Goal: Task Accomplishment & Management: Manage account settings

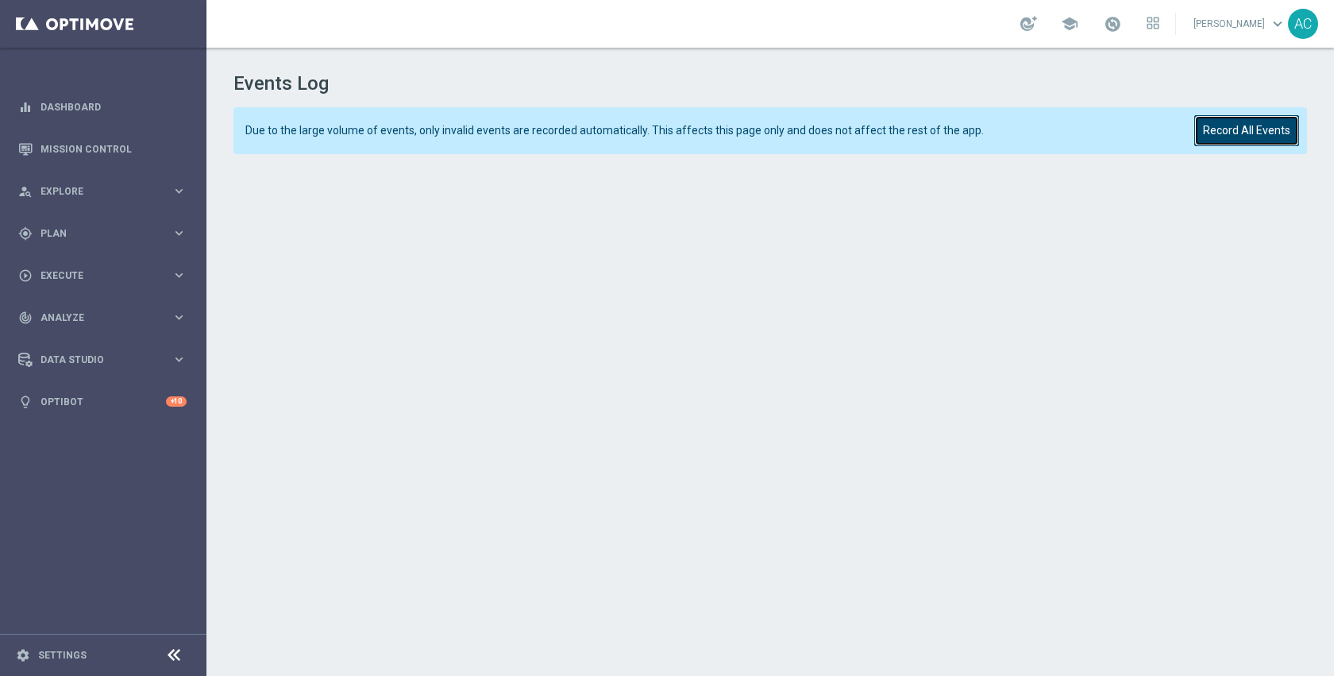
click at [1241, 129] on button "Record All Events" at bounding box center [1247, 130] width 105 height 31
click at [1199, 128] on button "Record All Events" at bounding box center [1247, 130] width 105 height 31
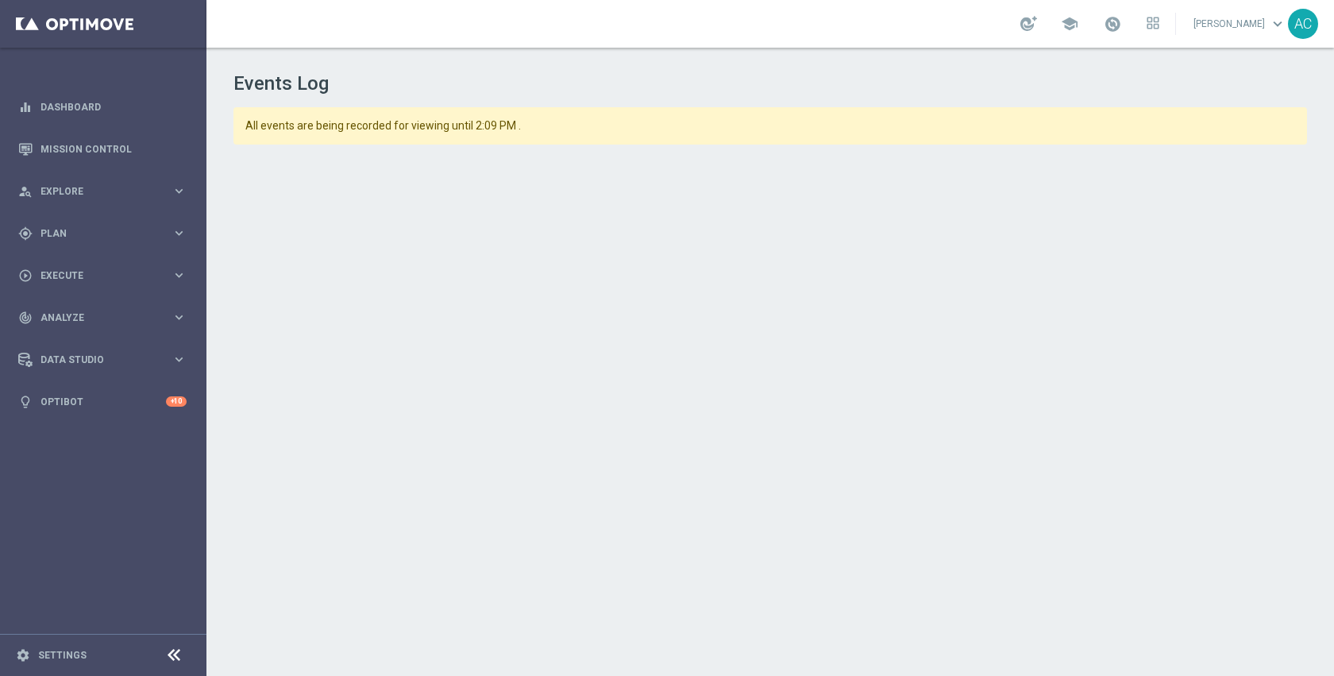
click at [1145, 107] on div "All events are being recorded for viewing until 2:09 PM ." at bounding box center [771, 125] width 1074 height 37
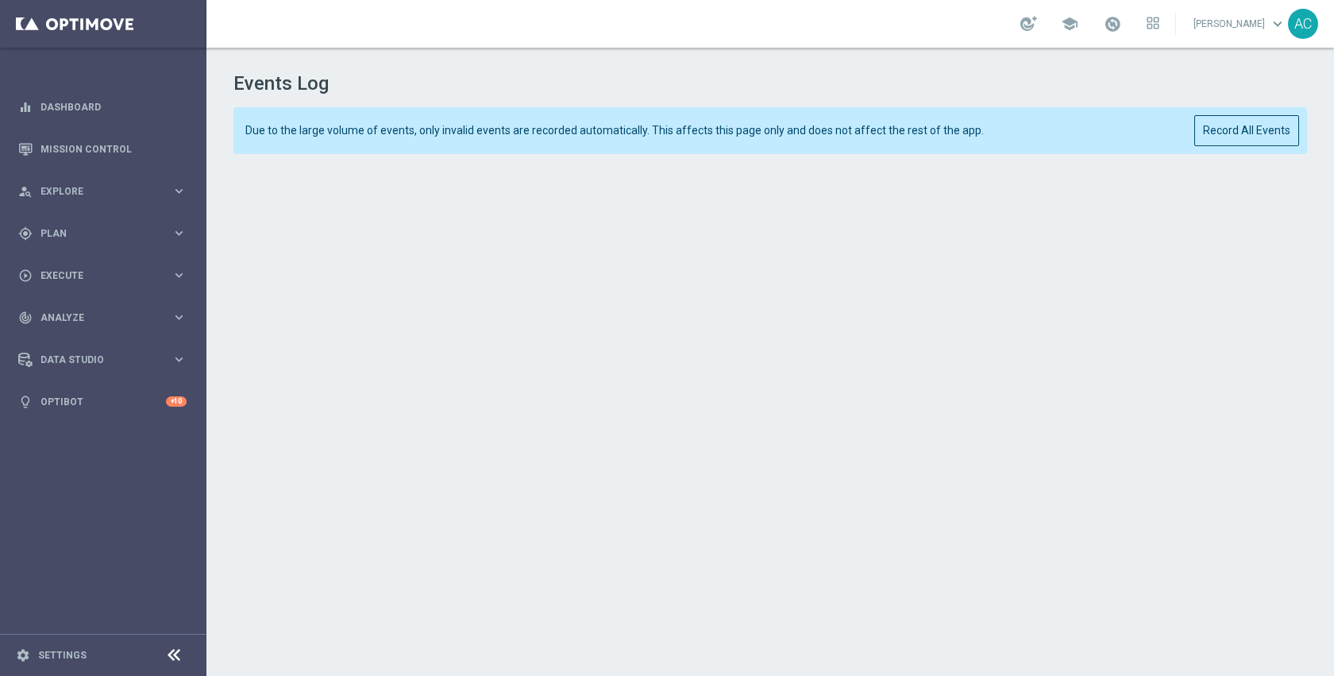
click at [1191, 118] on div "Due to the large volume of events, only invalid events are recorded automatical…" at bounding box center [771, 130] width 1074 height 47
click at [1258, 147] on div "Due to the large volume of events, only invalid events are recorded automatical…" at bounding box center [771, 130] width 1074 height 47
click at [1257, 129] on button "Record All Events" at bounding box center [1247, 130] width 105 height 31
click at [1258, 125] on button "Record All Events" at bounding box center [1247, 130] width 105 height 31
click at [1226, 137] on button "Record All Events" at bounding box center [1247, 130] width 105 height 31
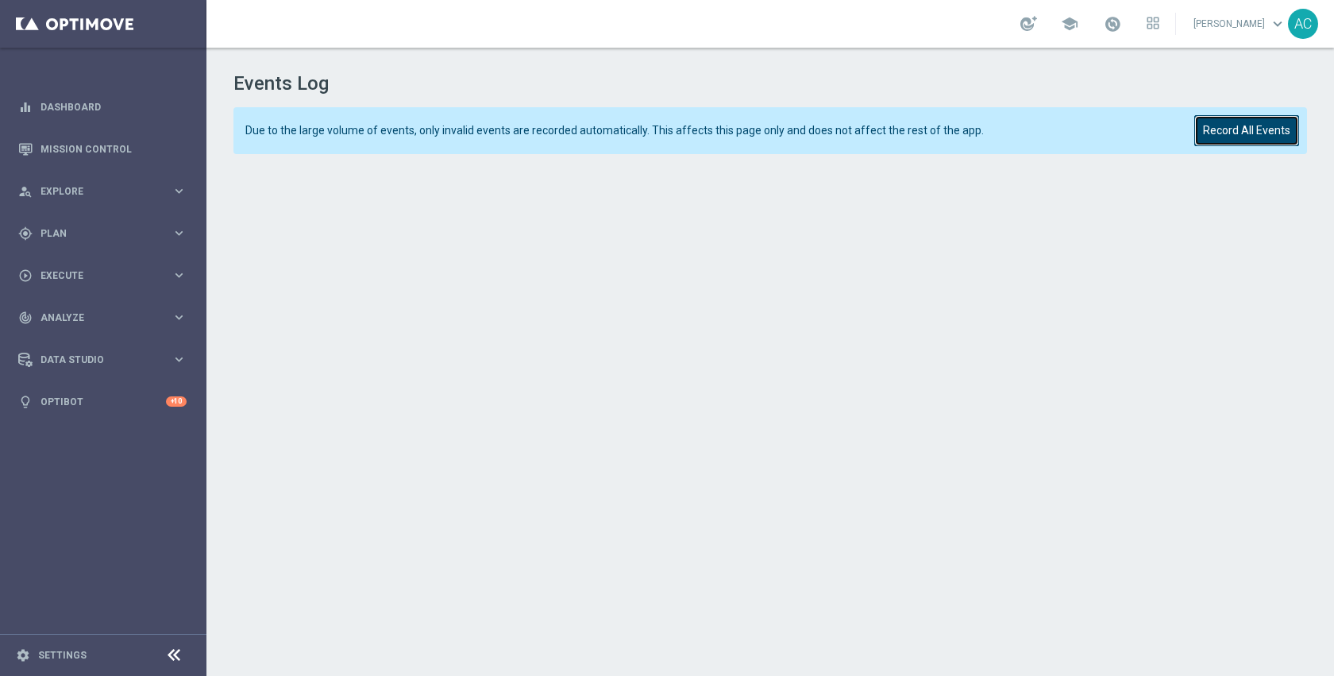
click at [1244, 132] on button "Record All Events" at bounding box center [1247, 130] width 105 height 31
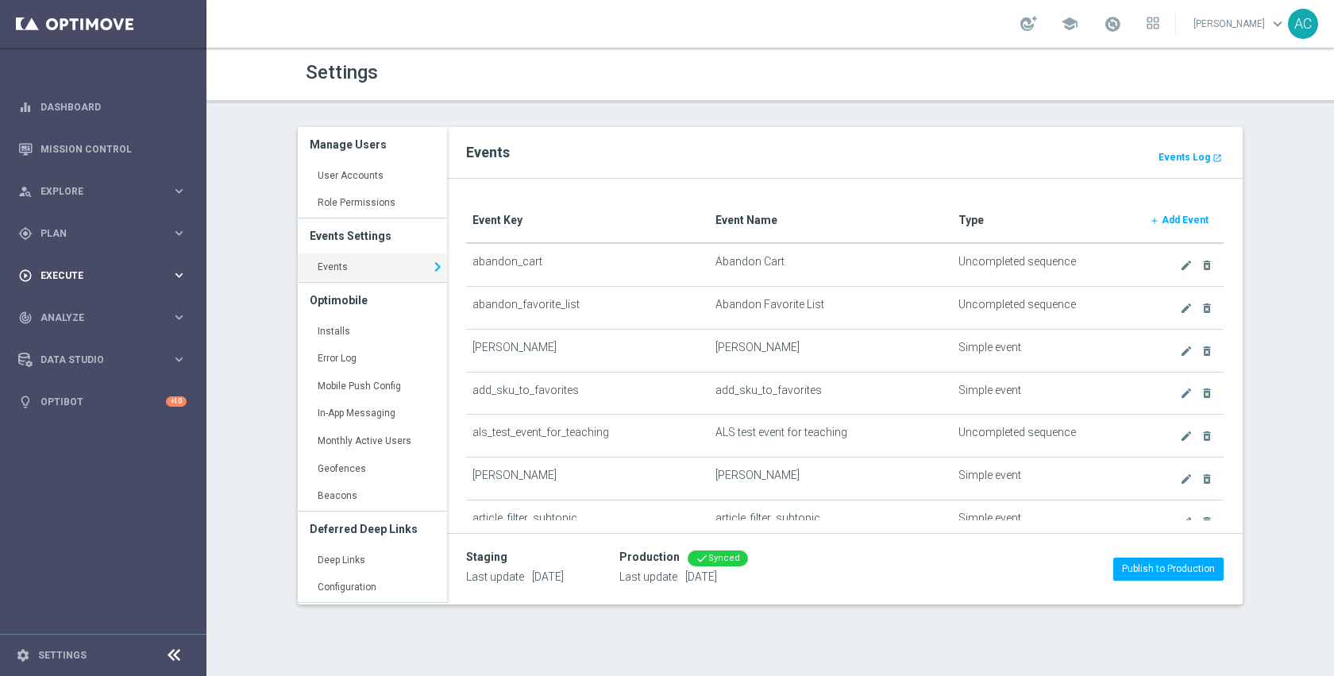
click at [74, 272] on span "Execute" at bounding box center [106, 276] width 131 height 10
click at [69, 241] on div "gps_fixed Plan keyboard_arrow_right" at bounding box center [102, 233] width 205 height 42
click at [85, 364] on link "Realtime Triggers" at bounding box center [103, 361] width 124 height 13
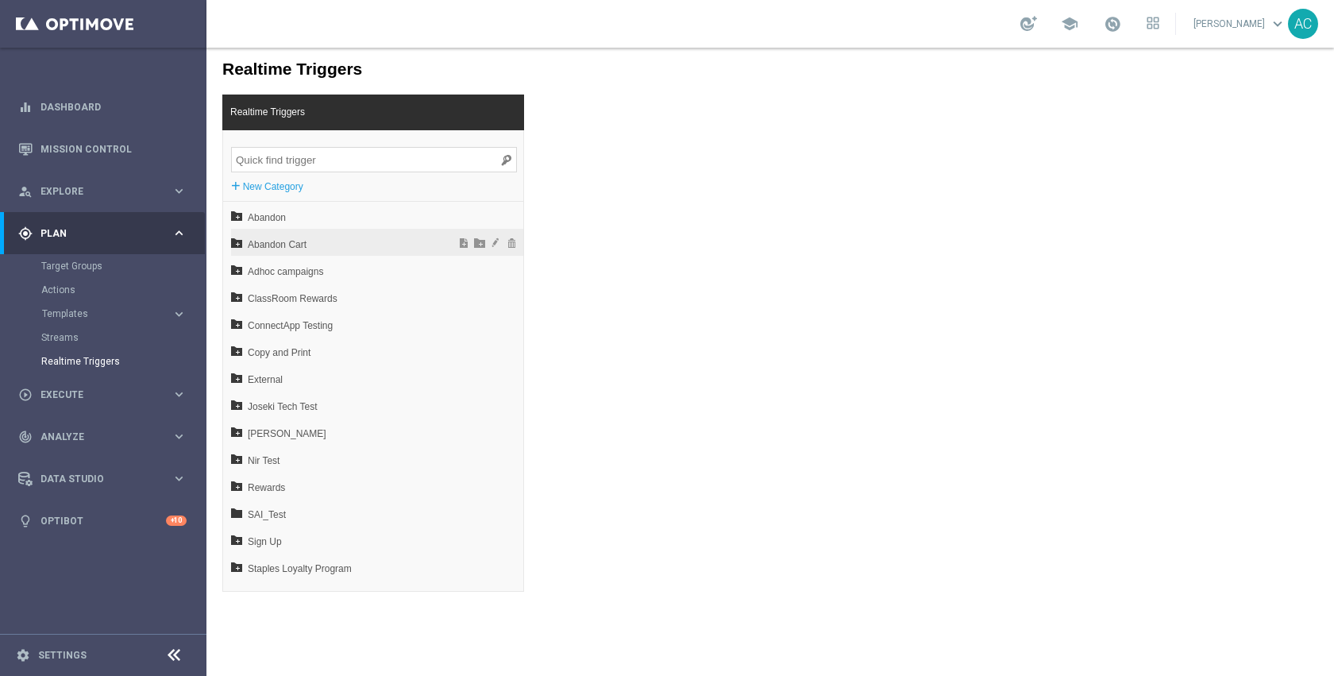
click at [274, 251] on span "Abandon Cart" at bounding box center [336, 244] width 176 height 27
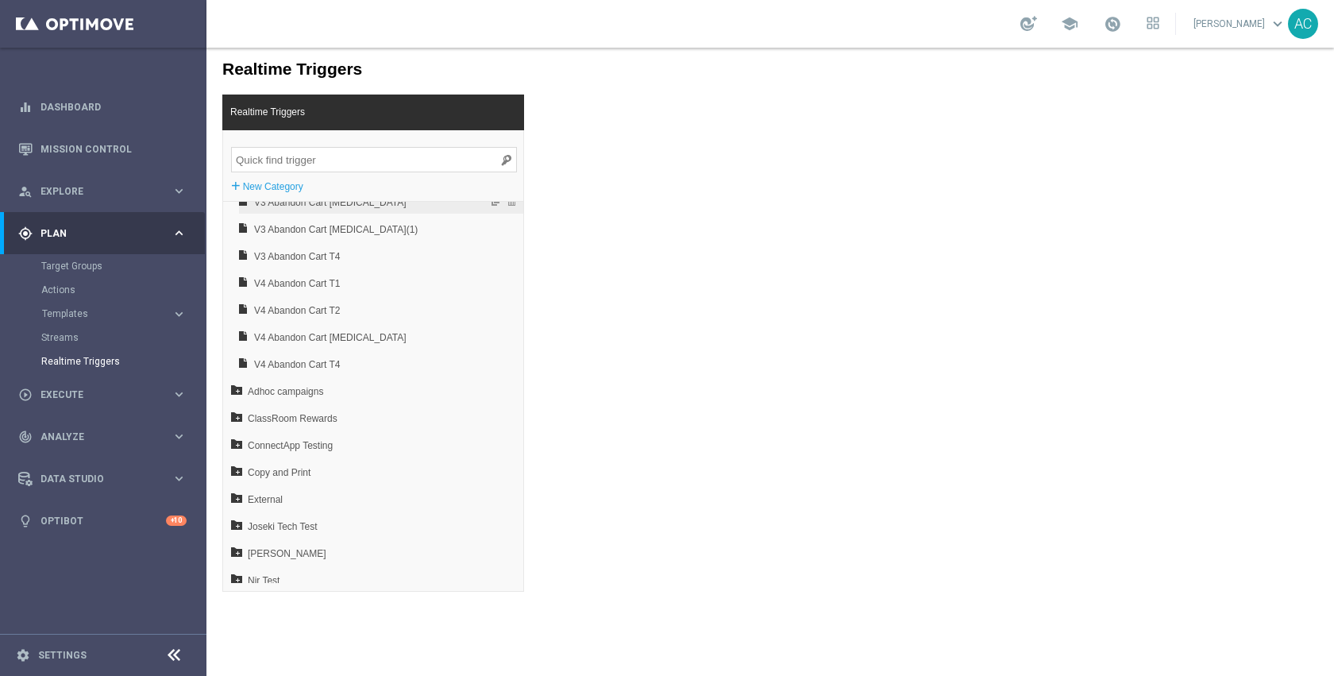
scroll to position [222, 0]
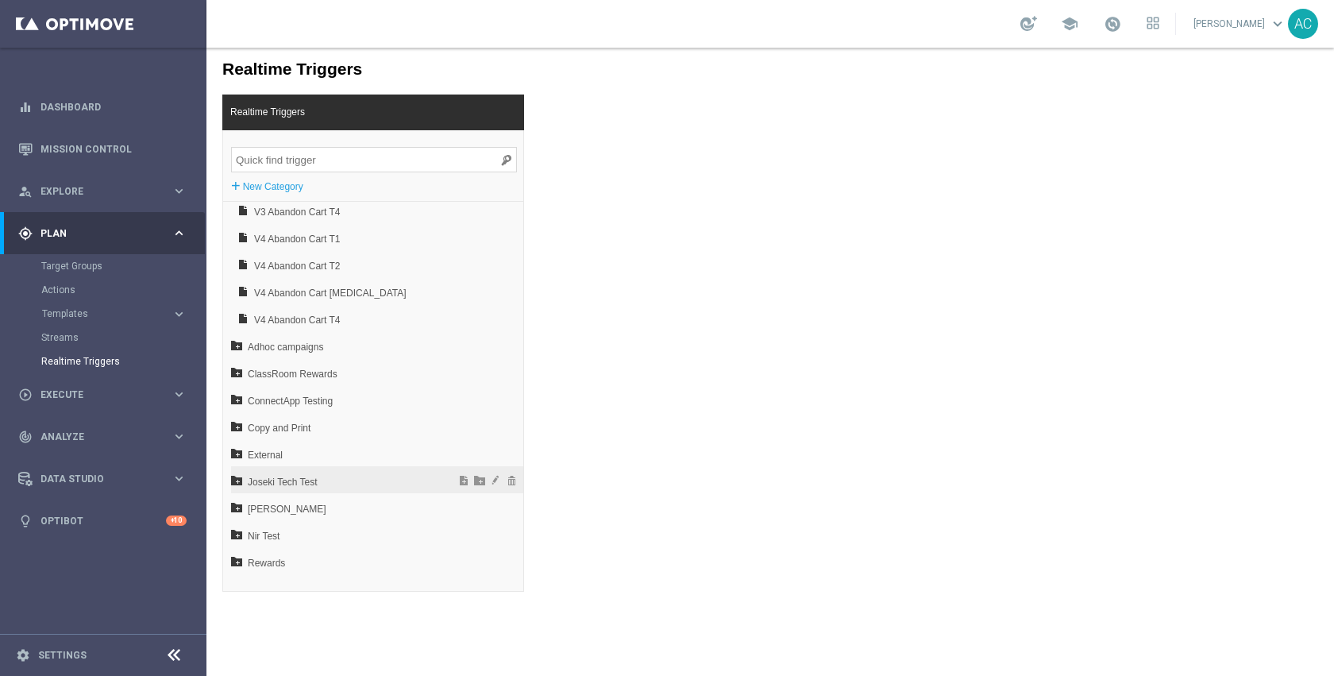
click at [316, 485] on span "Joseki Tech Test" at bounding box center [336, 482] width 176 height 27
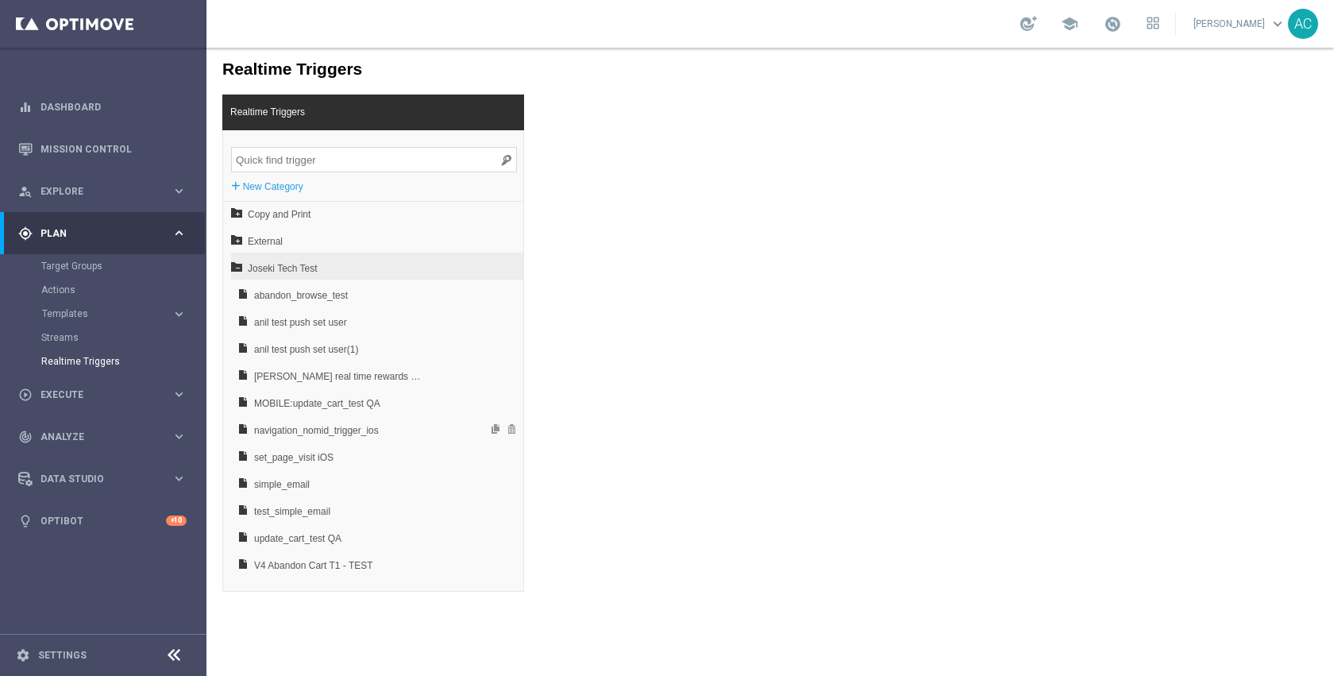
scroll to position [442, 0]
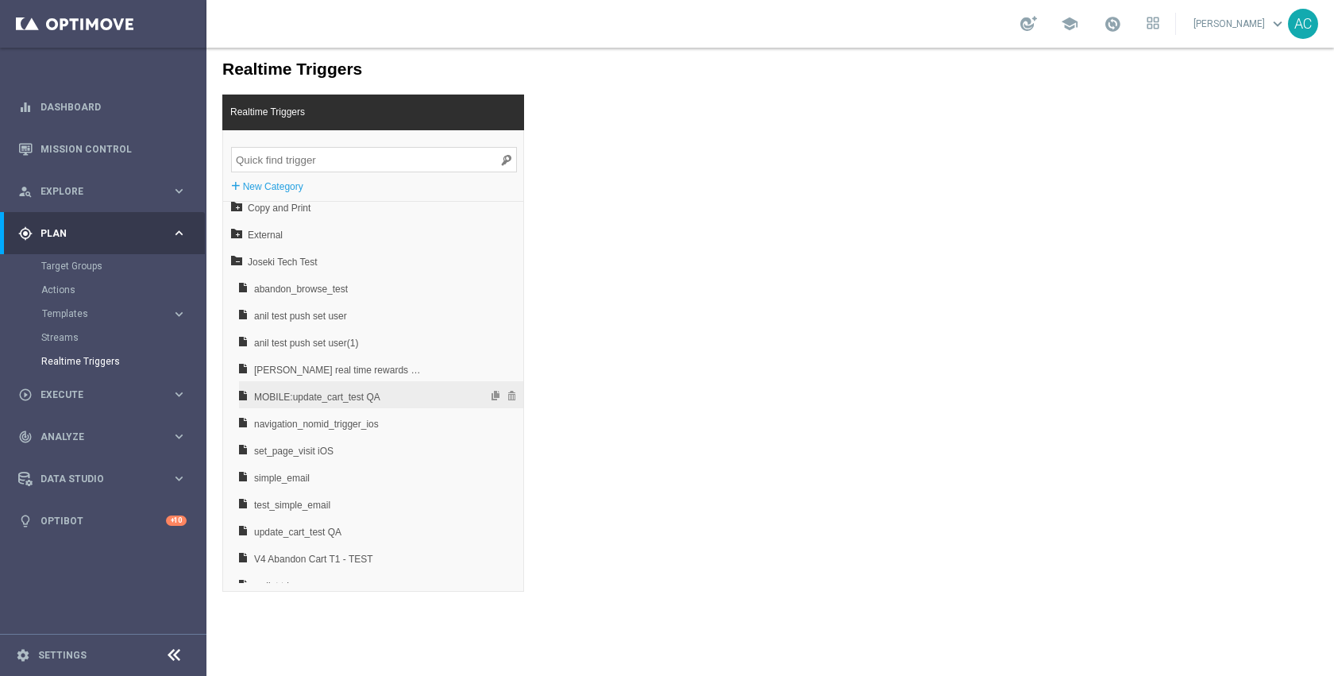
click at [372, 390] on span "MOBILE:update_cart_test QA" at bounding box center [339, 397] width 171 height 27
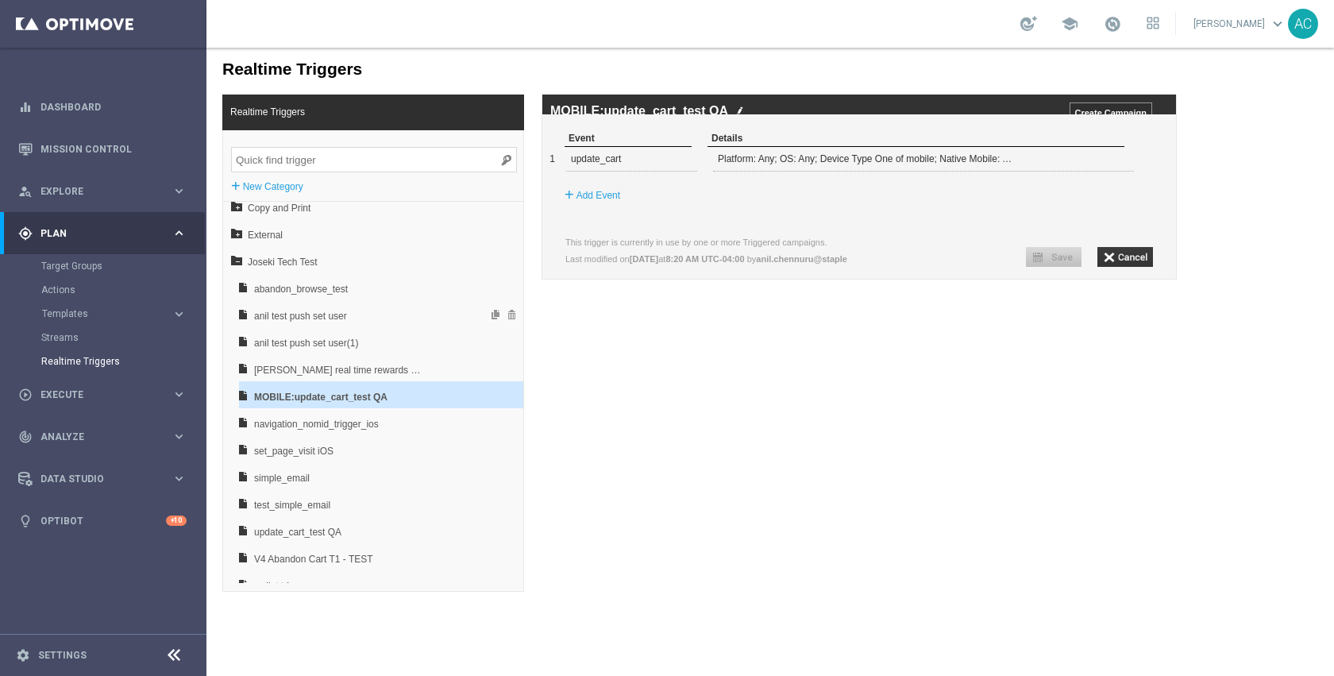
drag, startPoint x: 461, startPoint y: 317, endPoint x: 424, endPoint y: 166, distance: 155.3
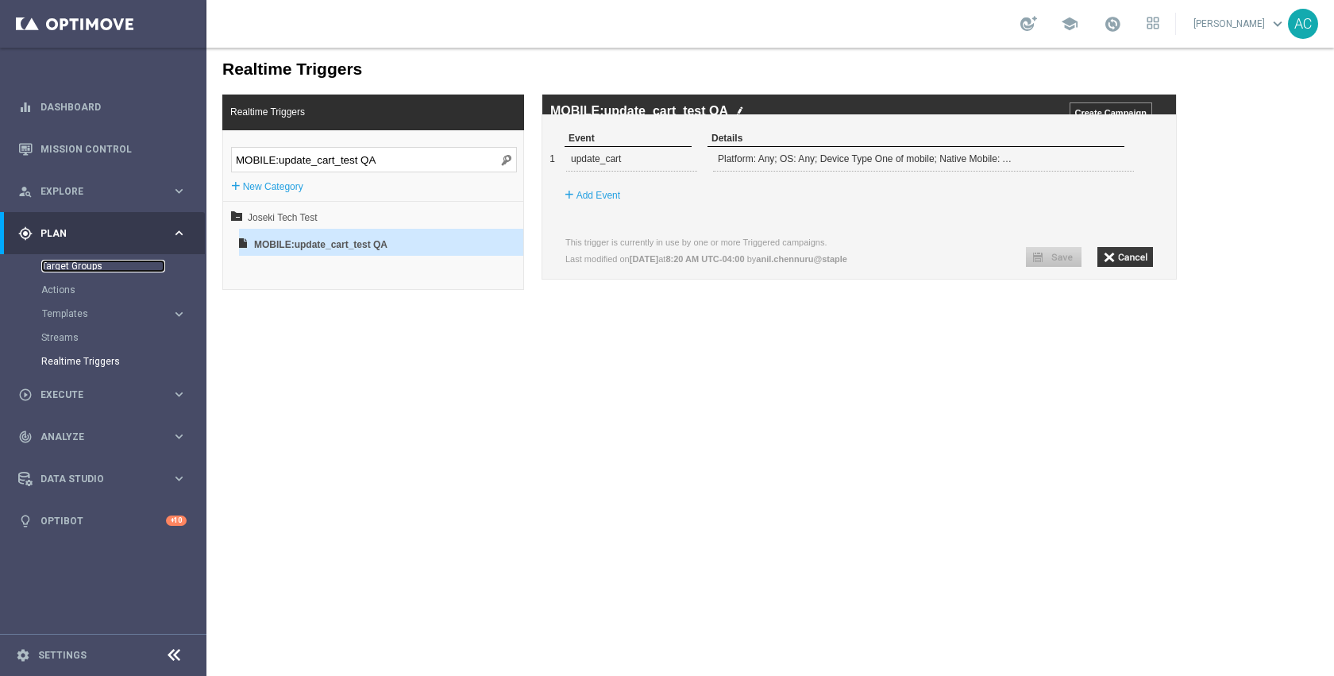
click at [89, 265] on link "Target Groups" at bounding box center [103, 266] width 124 height 13
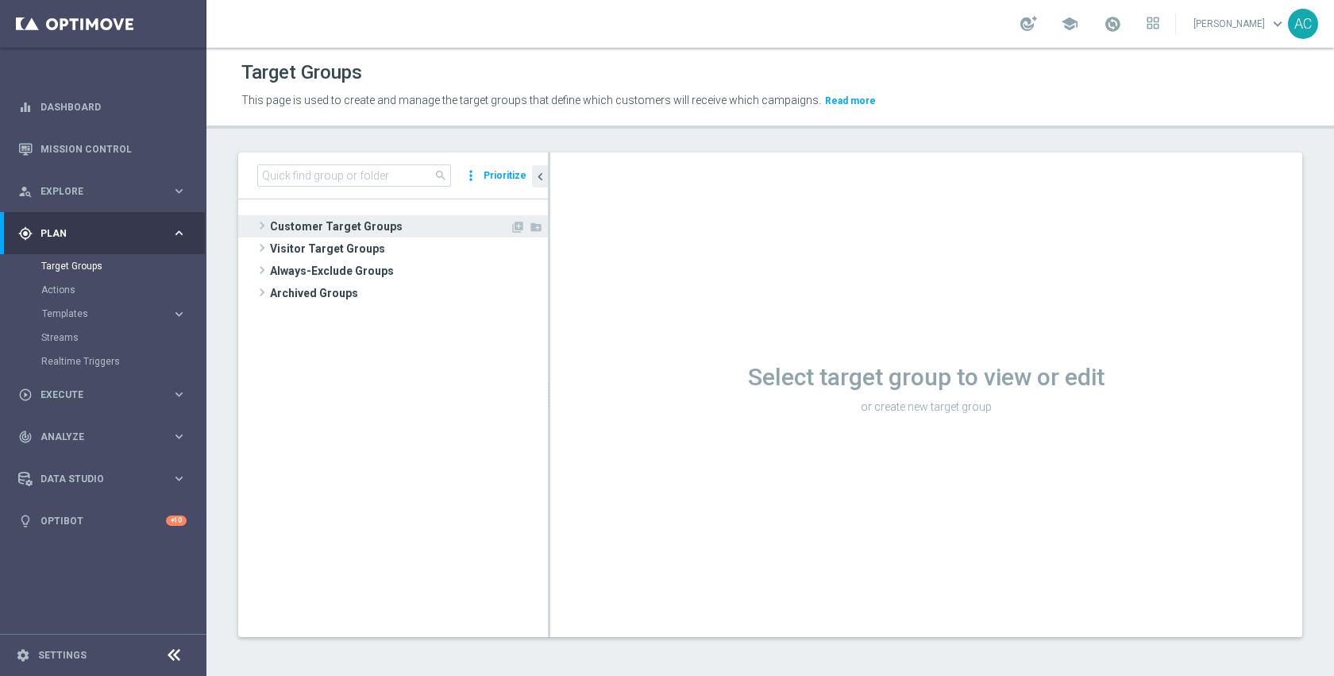
click at [439, 225] on span "Customer Target Groups" at bounding box center [390, 226] width 240 height 22
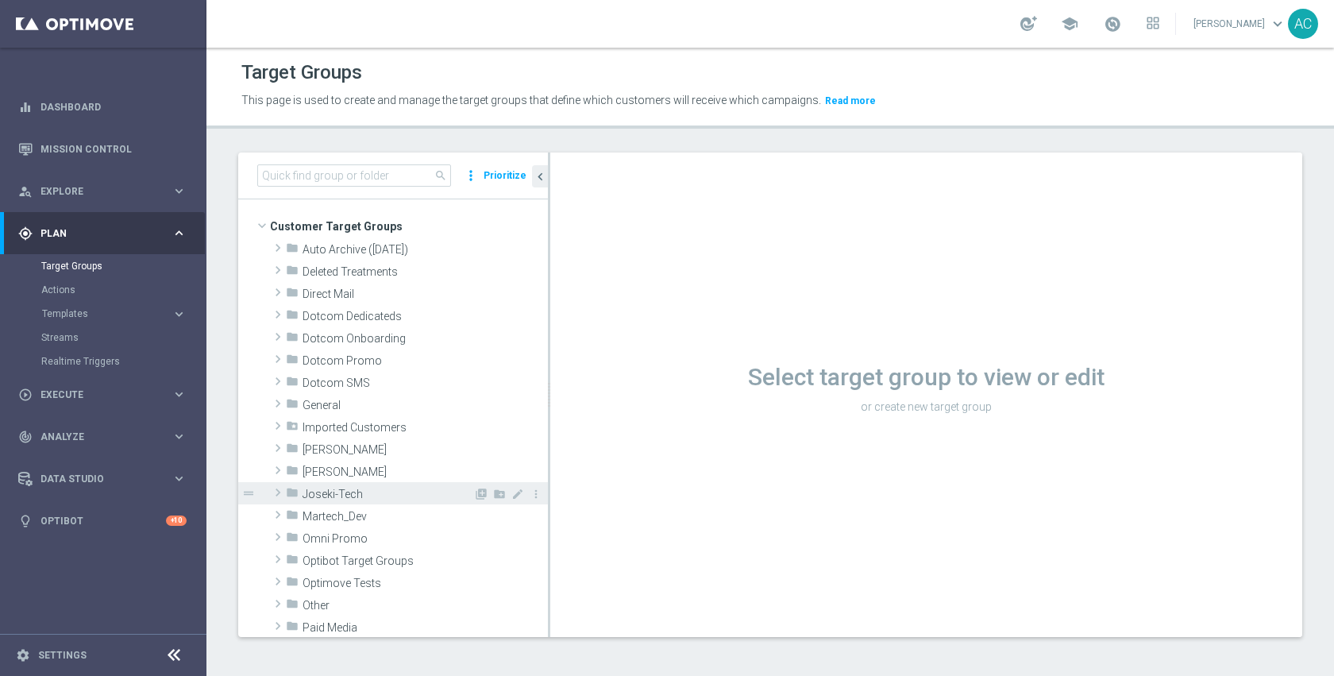
click at [388, 496] on span "Joseki-Tech" at bounding box center [388, 495] width 171 height 14
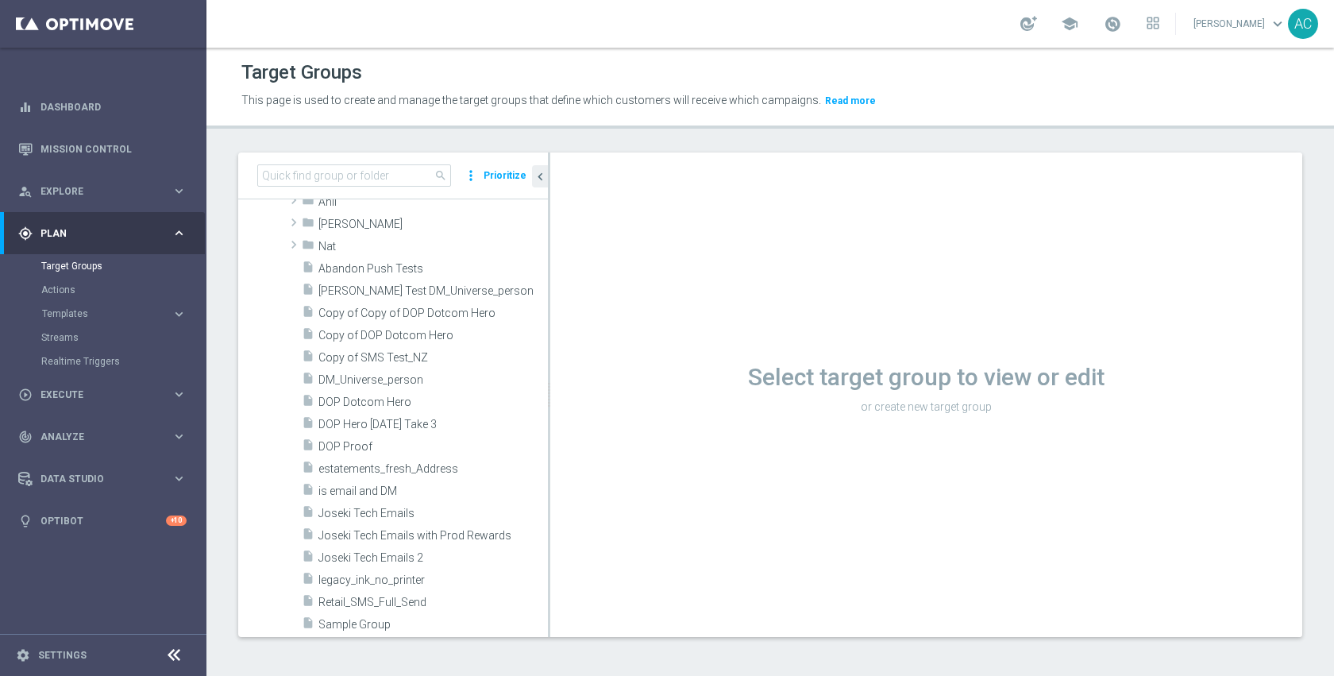
scroll to position [342, 0]
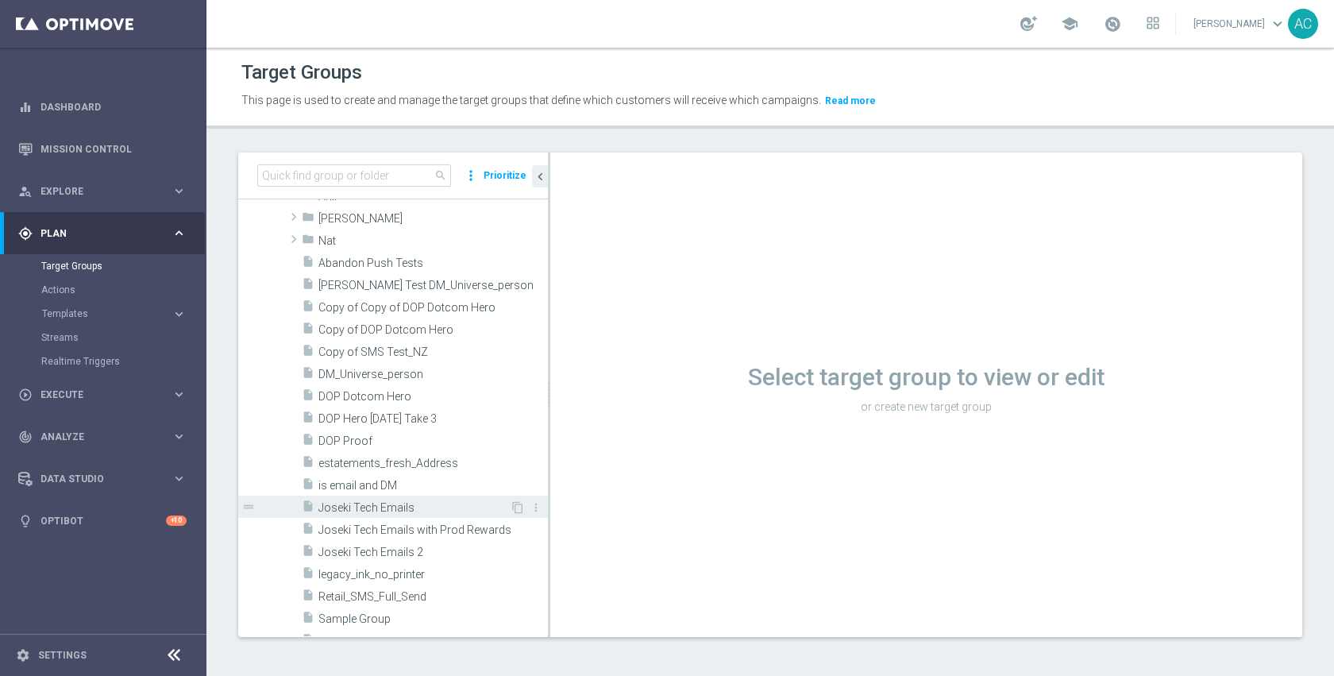
click at [388, 513] on span "Joseki Tech Emails" at bounding box center [414, 508] width 191 height 14
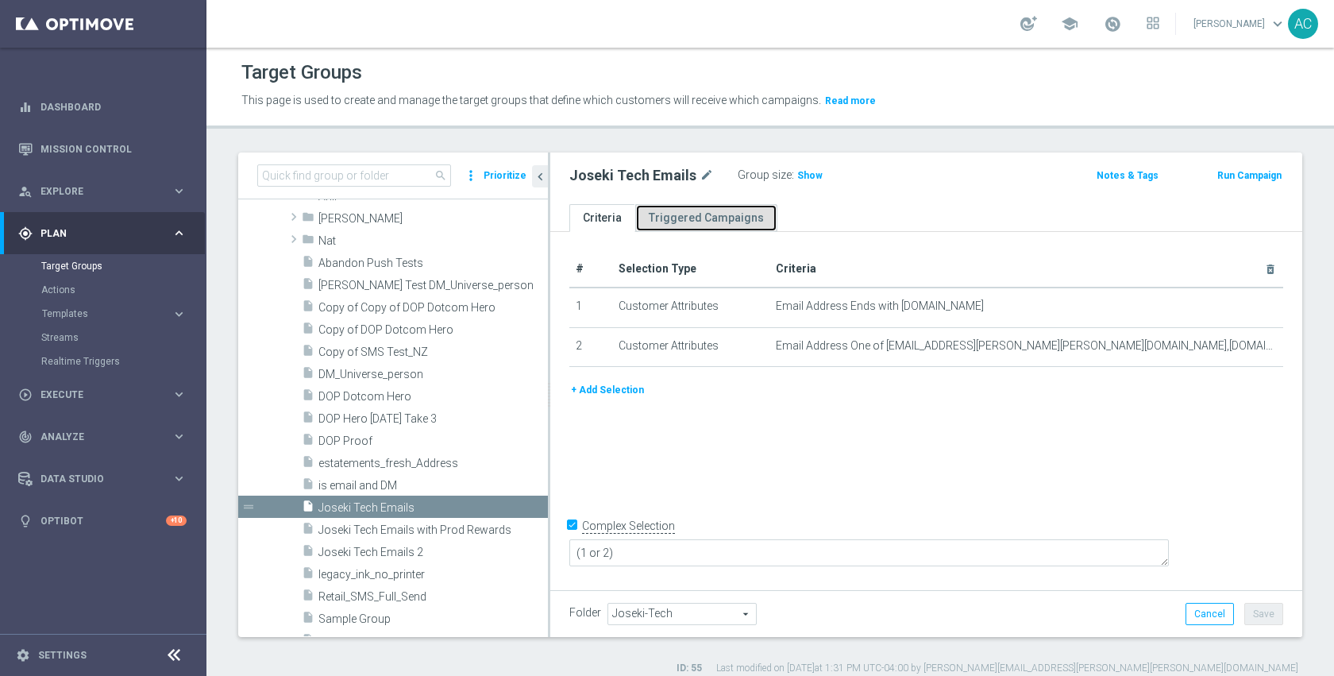
click at [740, 224] on link "Triggered Campaigns" at bounding box center [706, 218] width 142 height 28
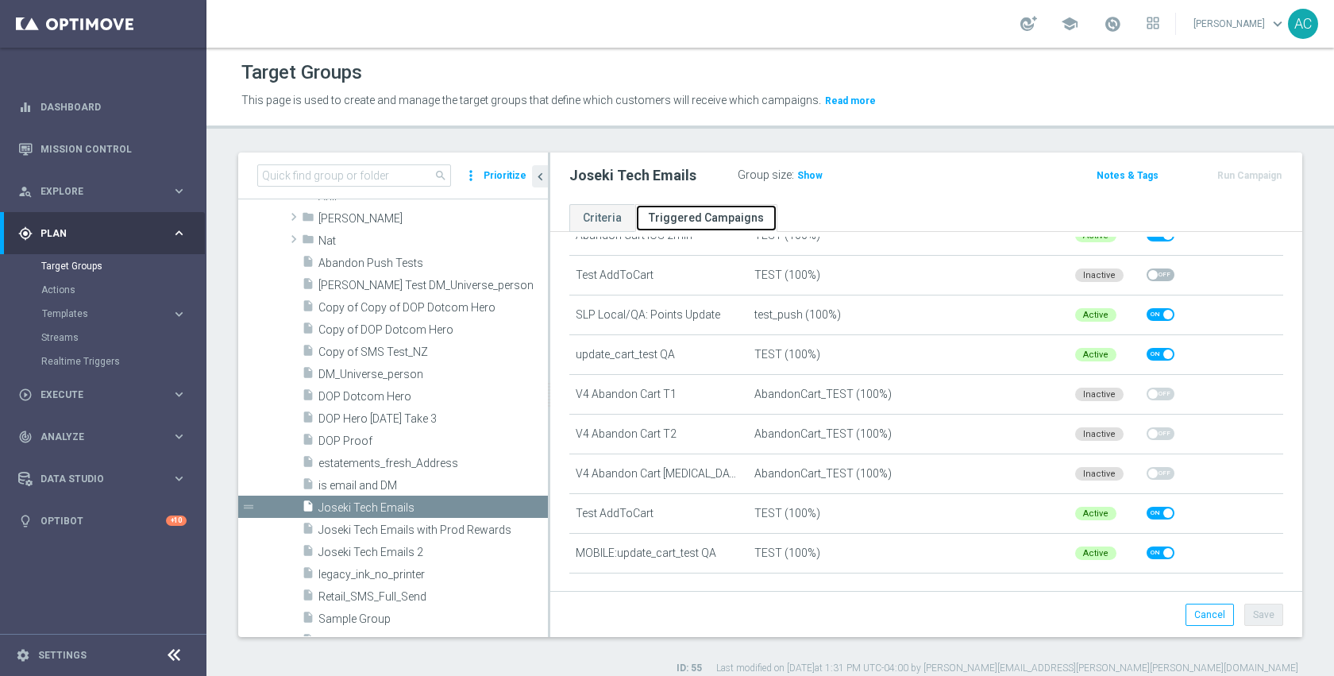
scroll to position [1031, 0]
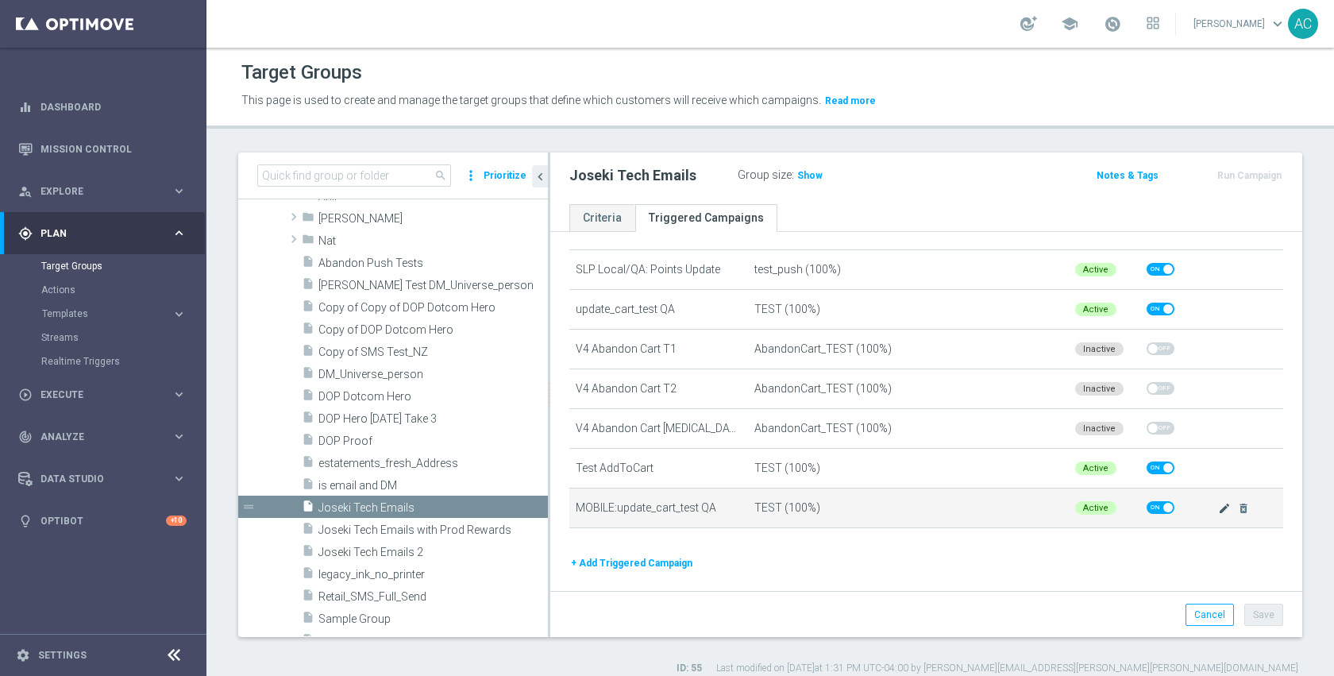
click at [1218, 502] on icon "mode_edit" at bounding box center [1224, 508] width 13 height 13
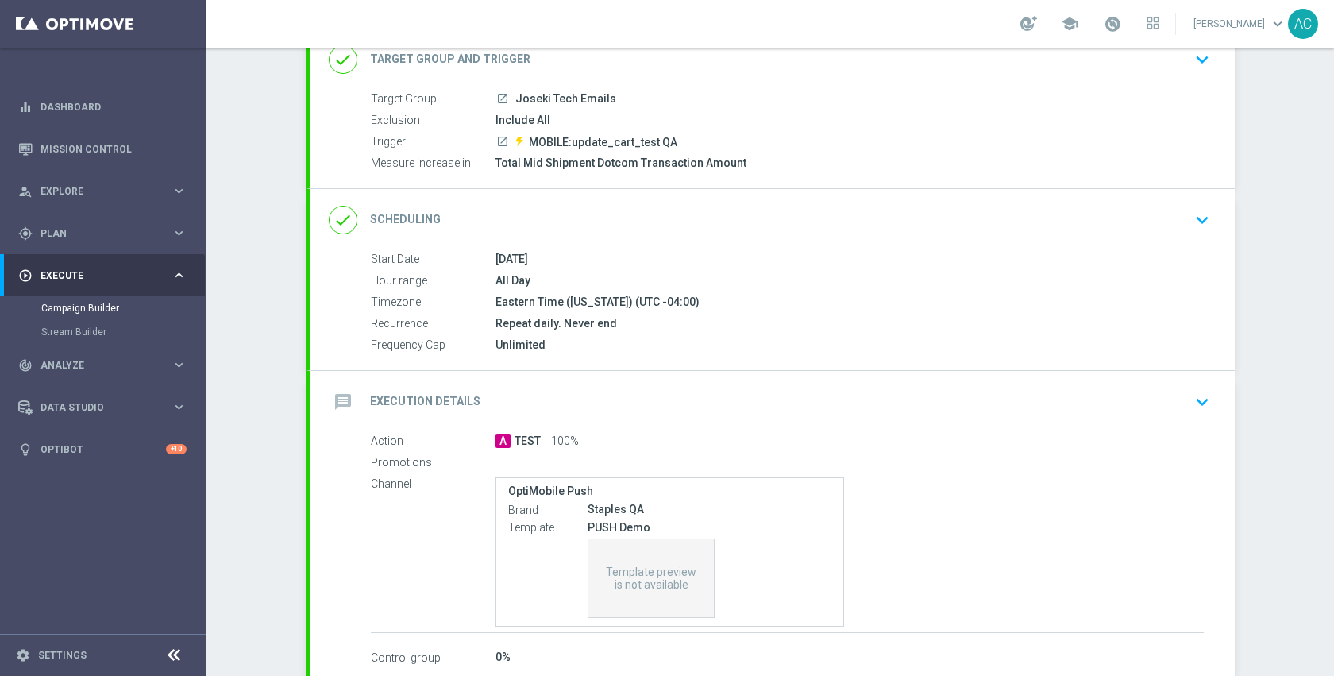
scroll to position [122, 0]
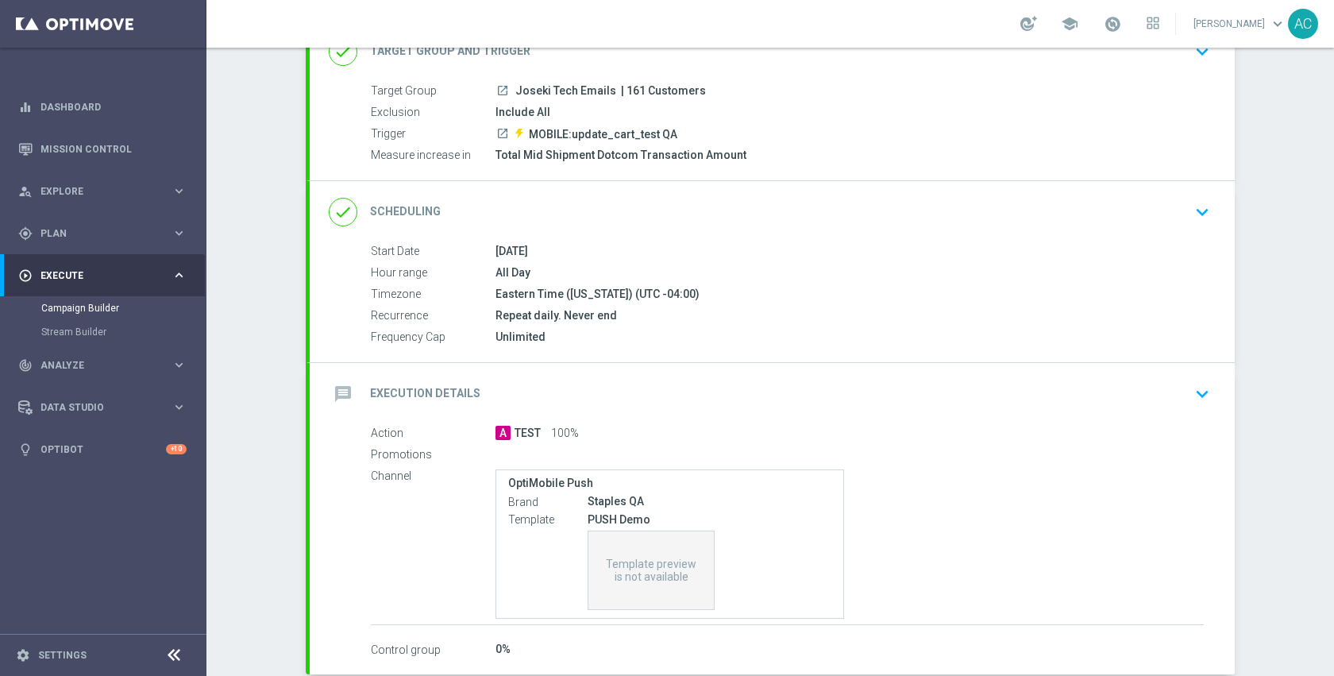
click at [745, 401] on div "message Execution Details keyboard_arrow_down" at bounding box center [772, 394] width 887 height 30
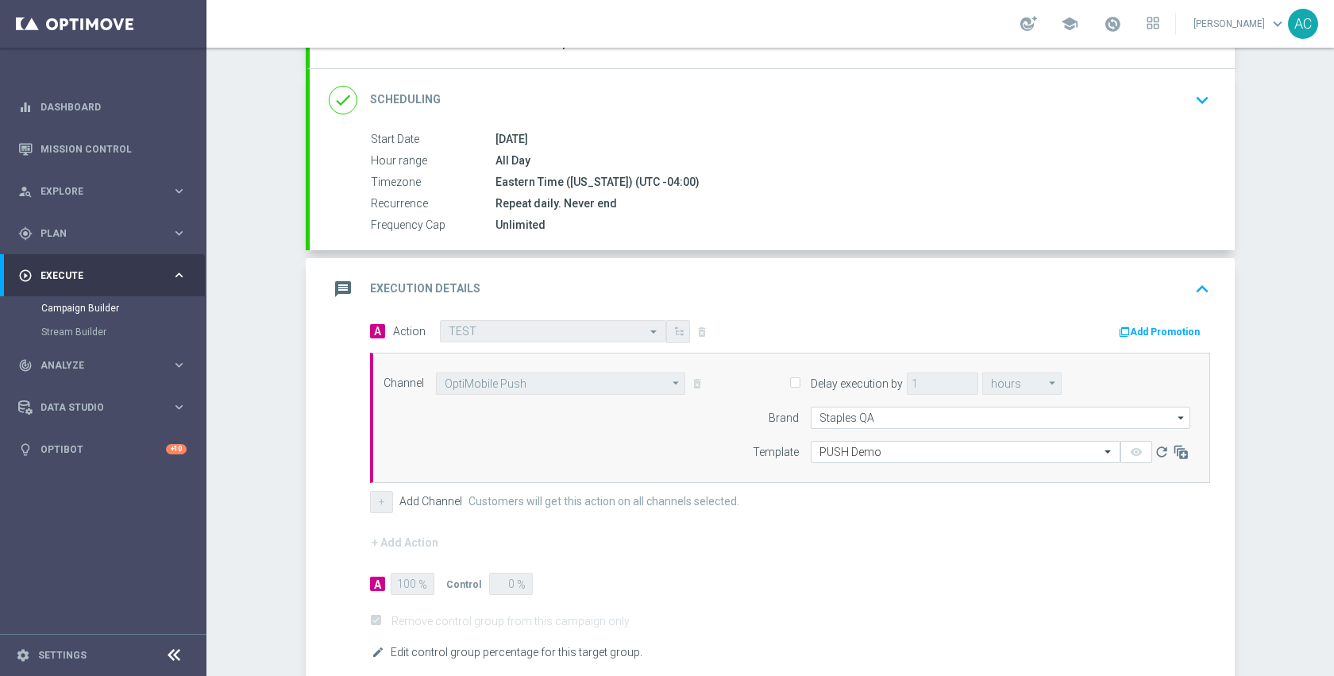
scroll to position [258, 0]
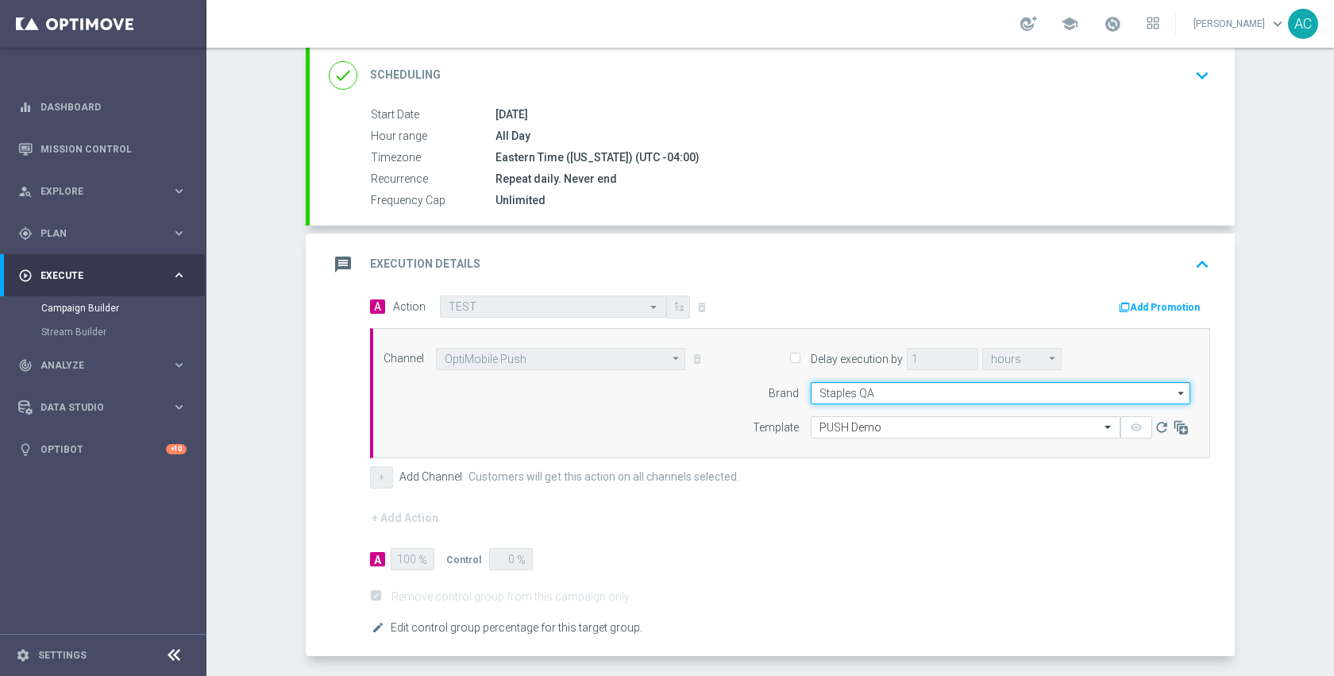
click at [847, 398] on input "Staples QA" at bounding box center [1001, 393] width 380 height 22
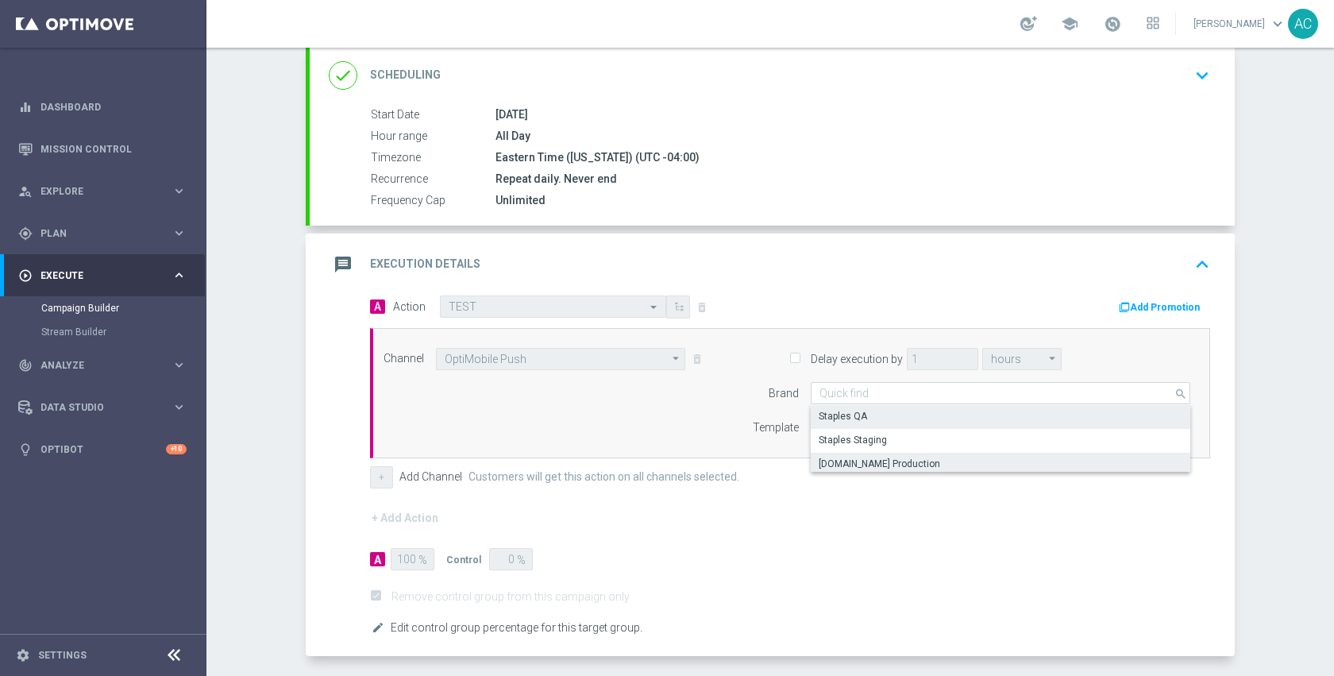
click at [844, 461] on div "staples.com Production" at bounding box center [880, 464] width 122 height 14
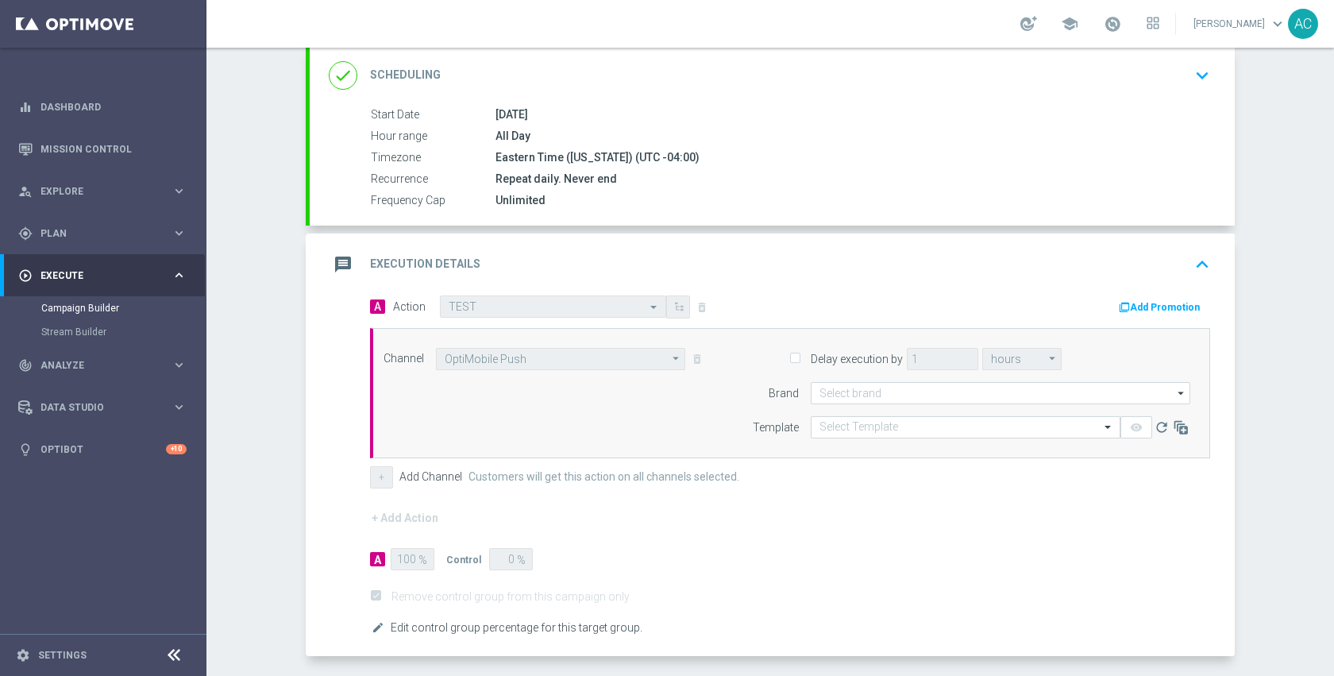
type input "staples.com Production"
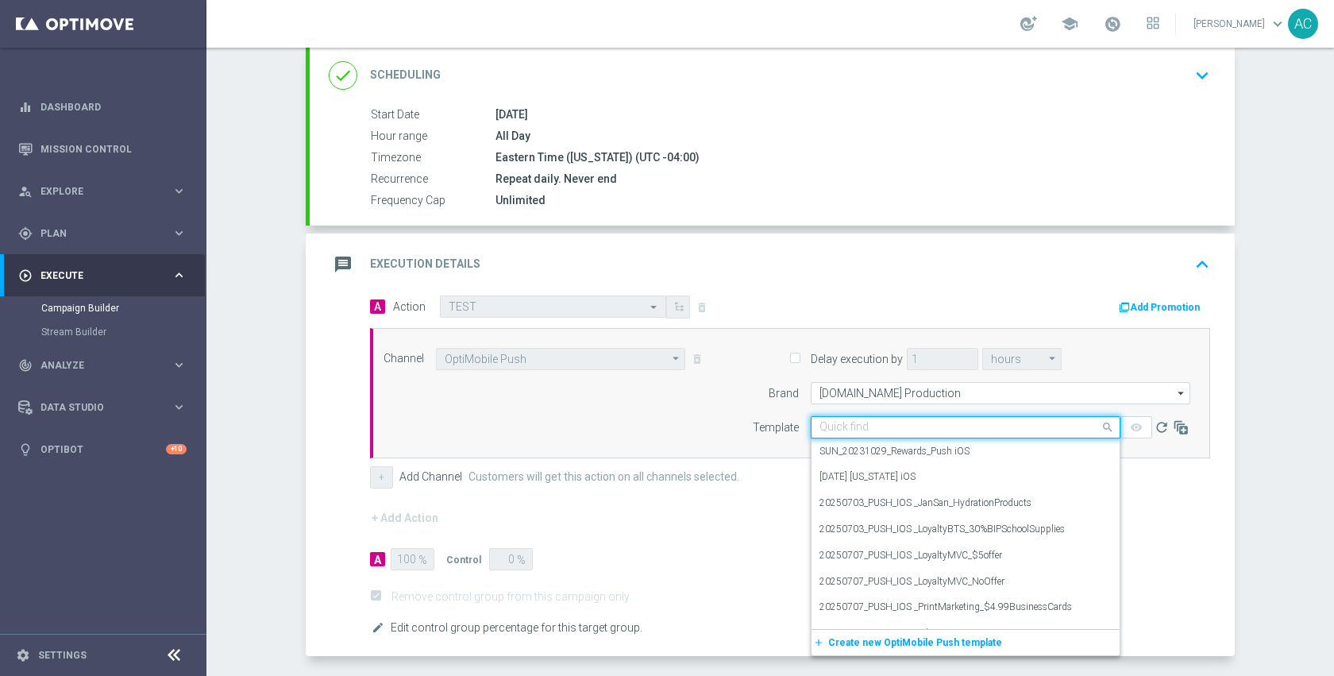
click at [879, 434] on div "Quick find" at bounding box center [966, 427] width 310 height 22
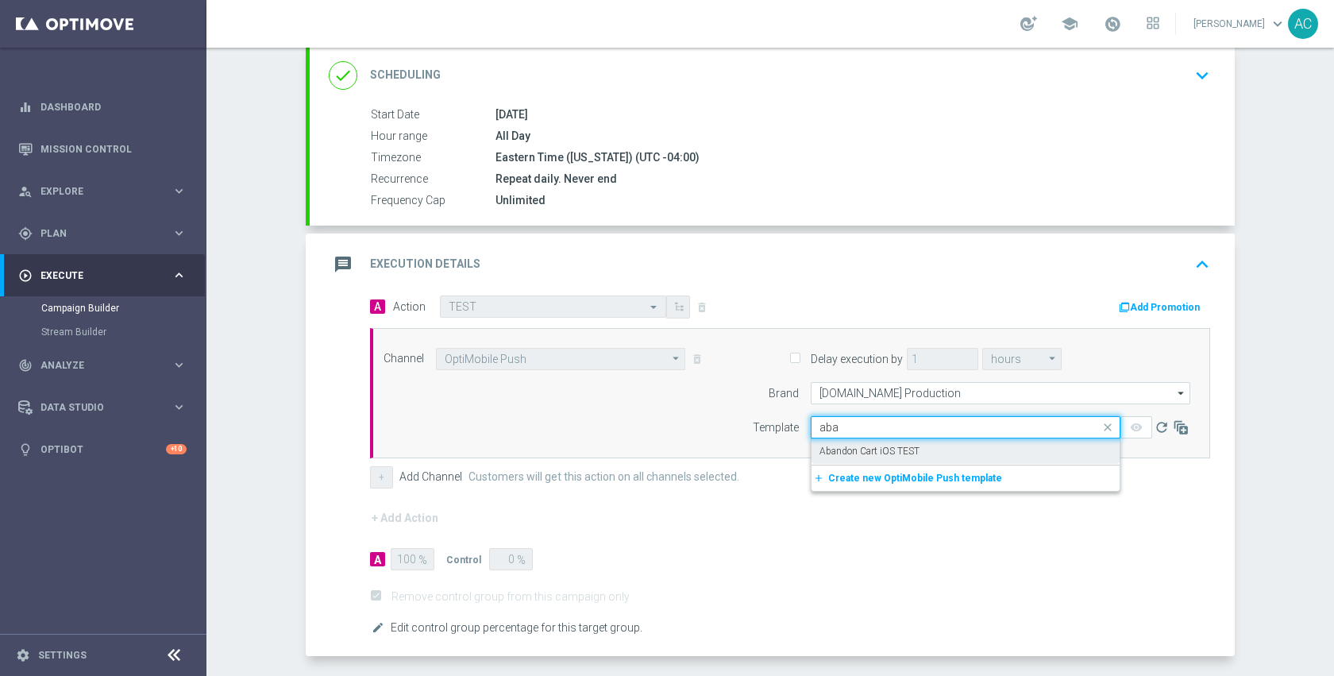
type input "aban"
click at [890, 452] on label "Abandon Cart iOS TEST" at bounding box center [870, 452] width 100 height 14
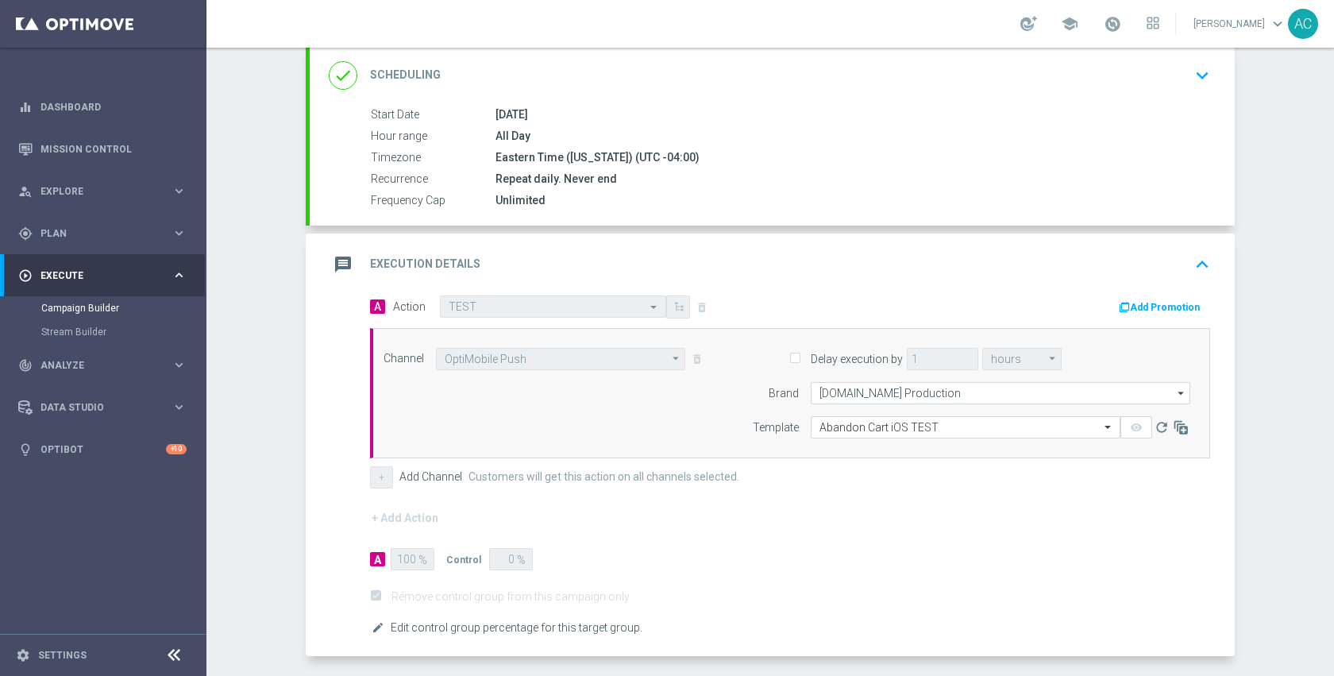
click at [814, 521] on form "A Action Select action TEST delete_forever Add Promotion Channel OptiMobile Pus…" at bounding box center [790, 466] width 840 height 342
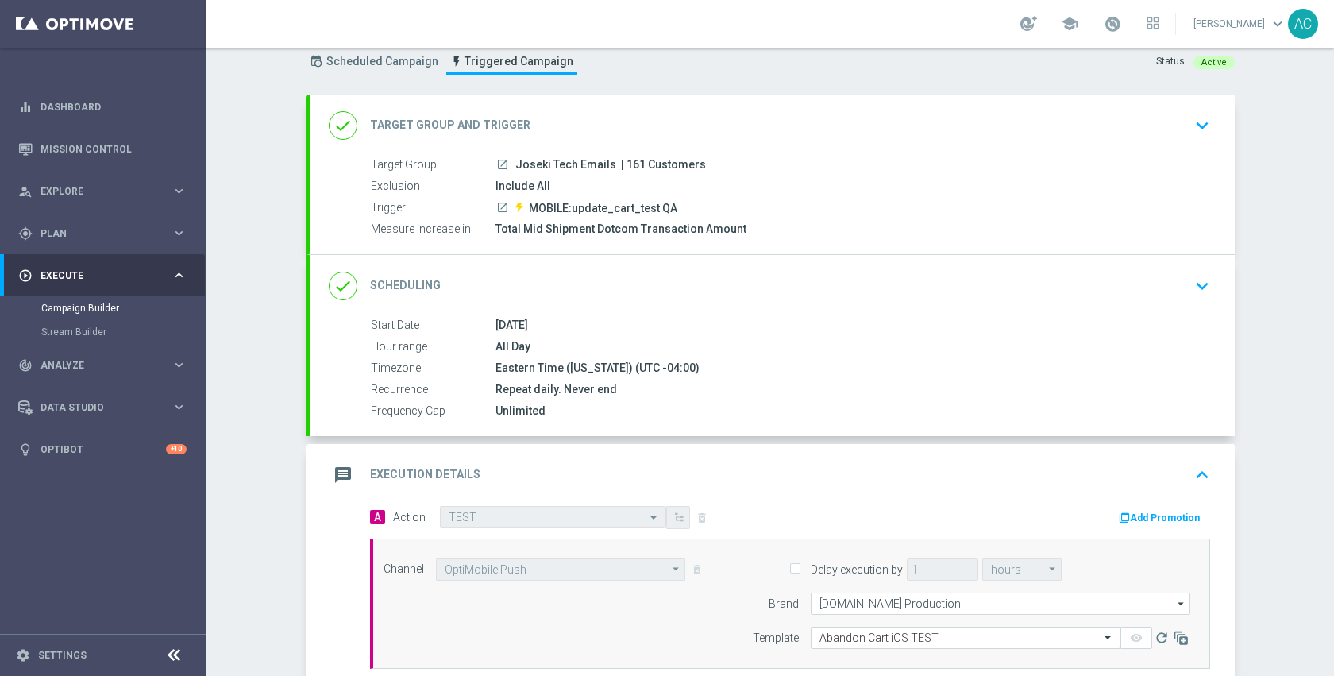
scroll to position [325, 0]
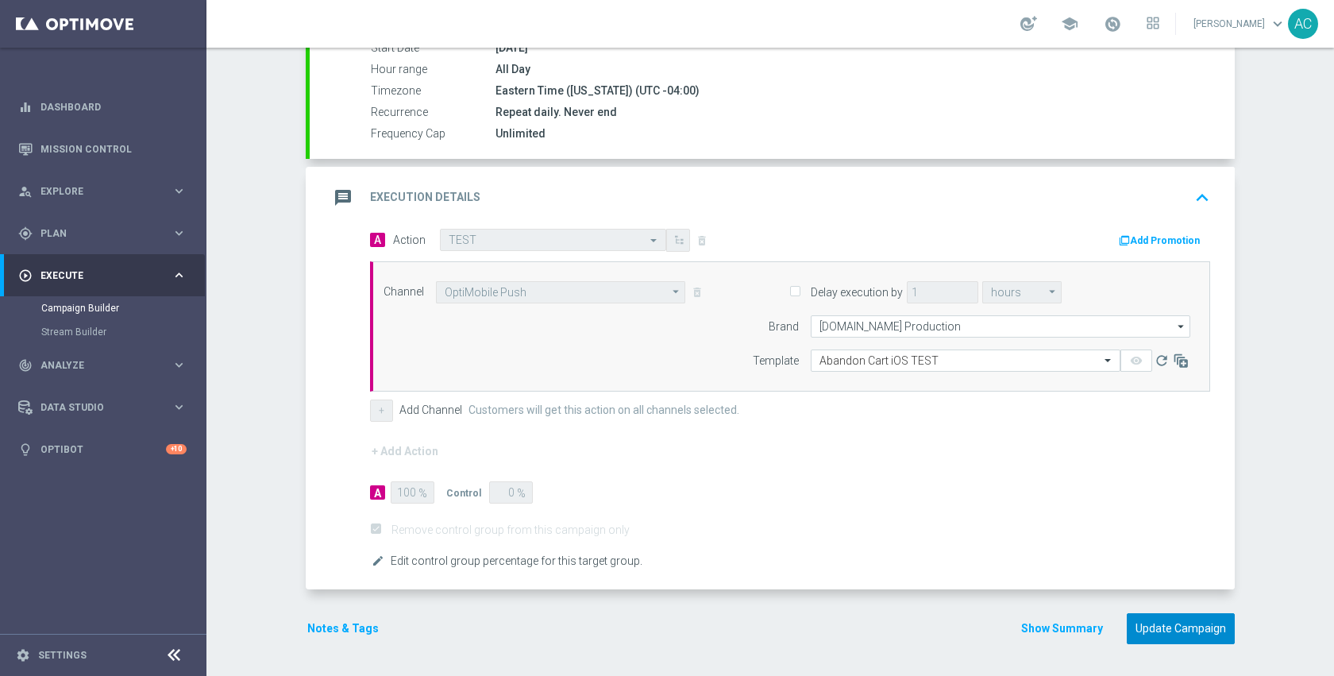
click at [1142, 634] on button "Update Campaign" at bounding box center [1181, 628] width 108 height 31
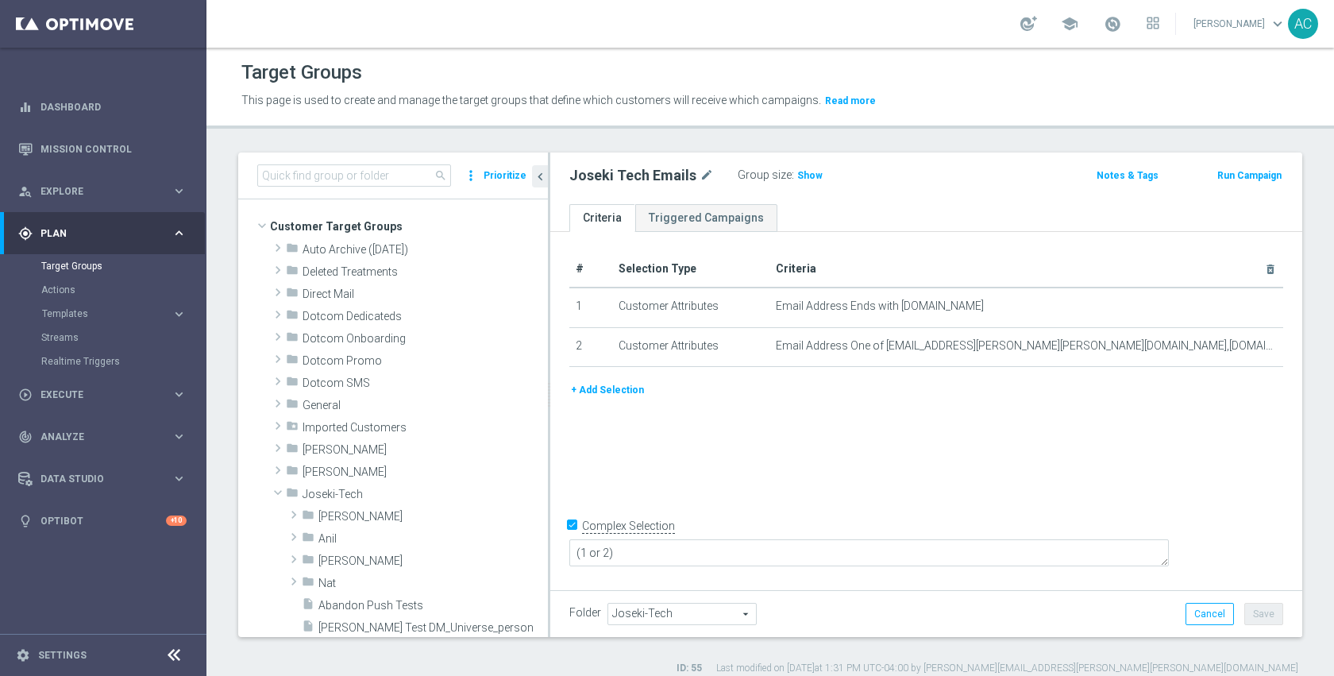
scroll to position [360, 0]
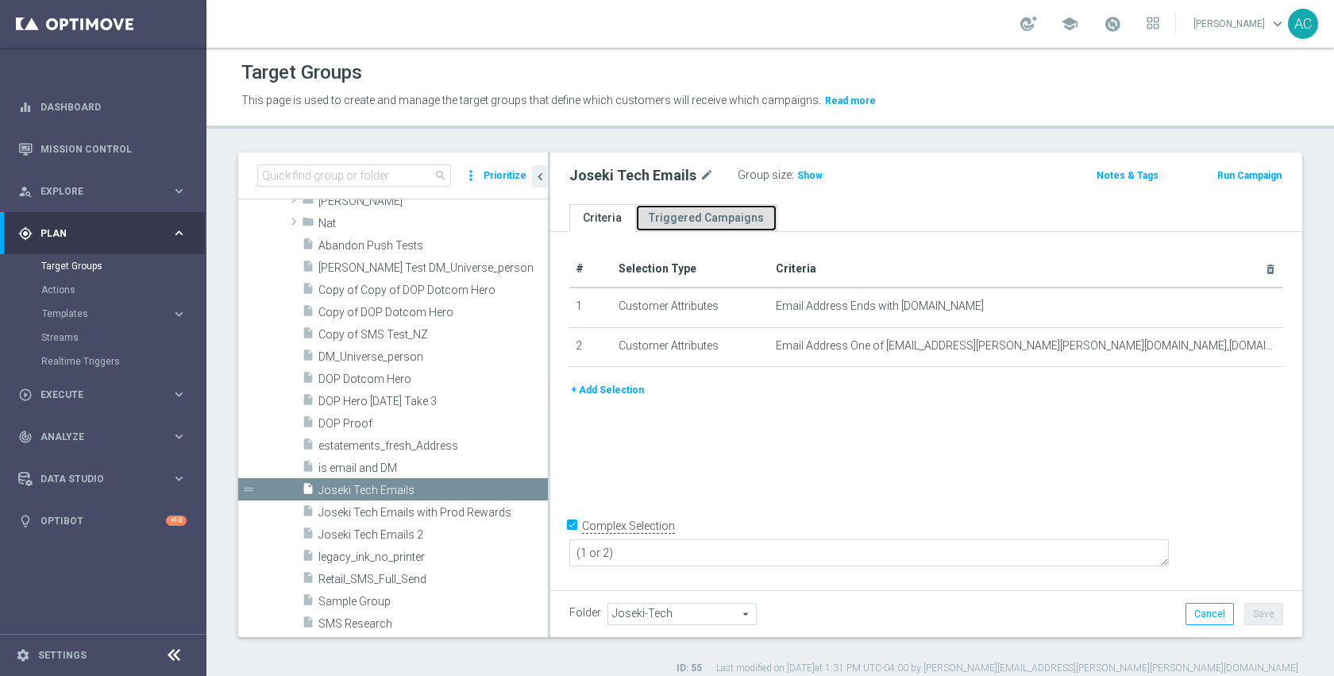
click at [668, 214] on link "Triggered Campaigns" at bounding box center [706, 218] width 142 height 28
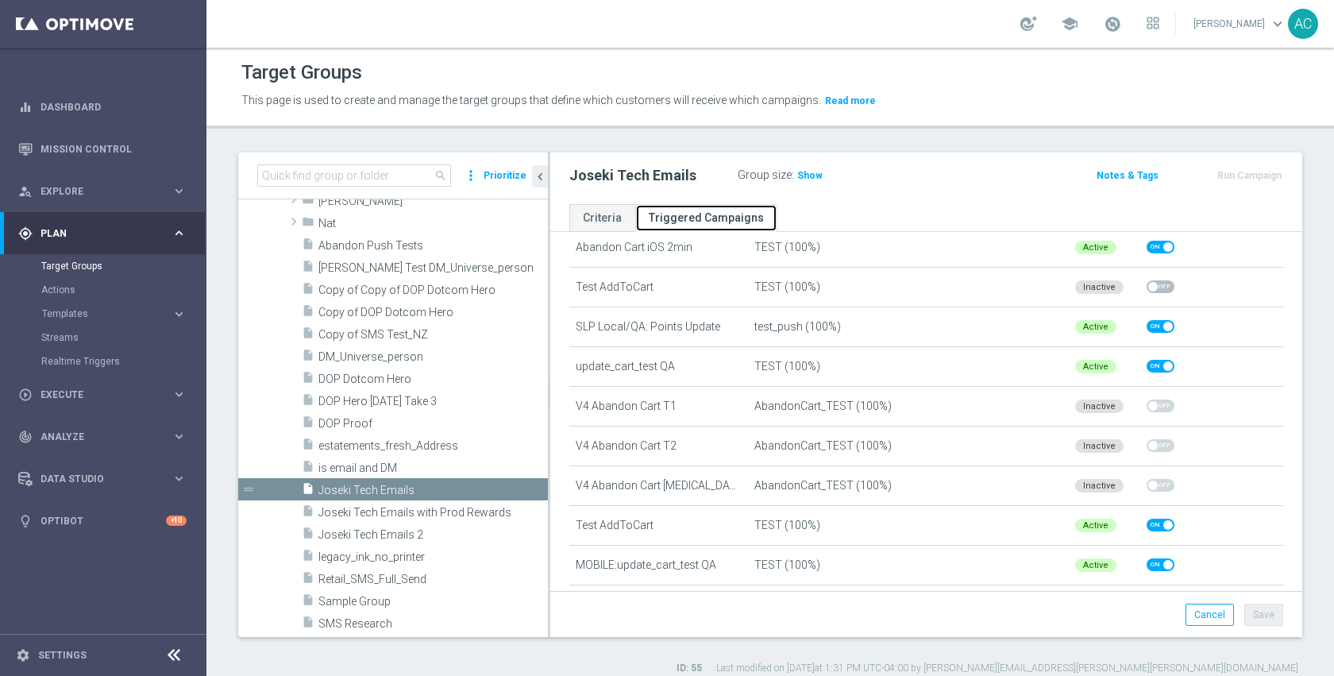
scroll to position [977, 0]
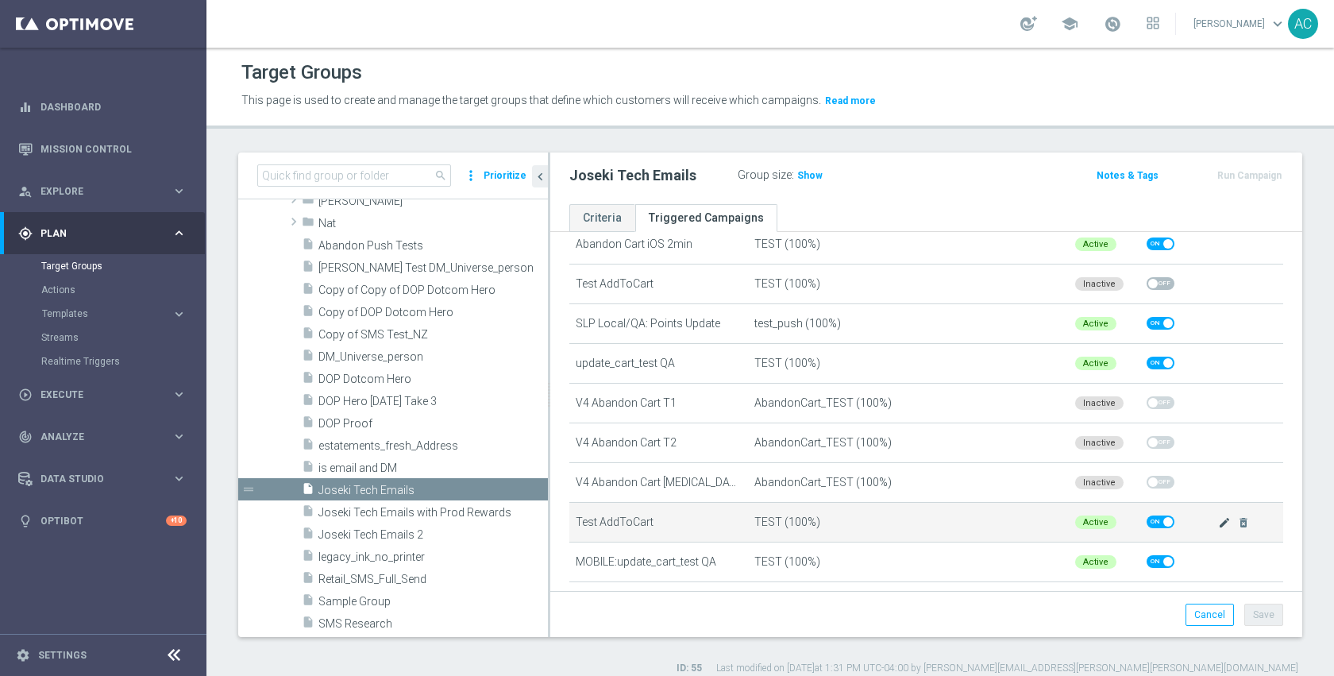
click at [1218, 518] on icon "mode_edit" at bounding box center [1224, 522] width 13 height 13
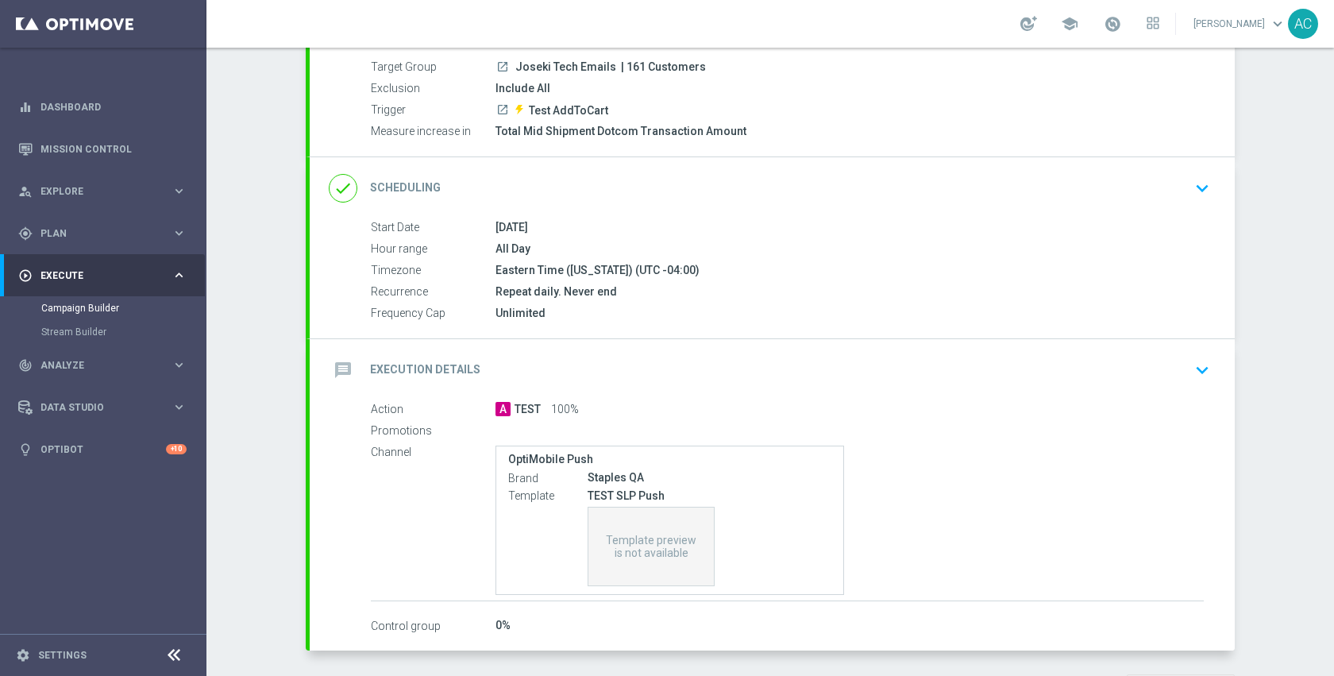
scroll to position [147, 0]
click at [770, 357] on div "message Execution Details keyboard_arrow_down" at bounding box center [772, 368] width 887 height 30
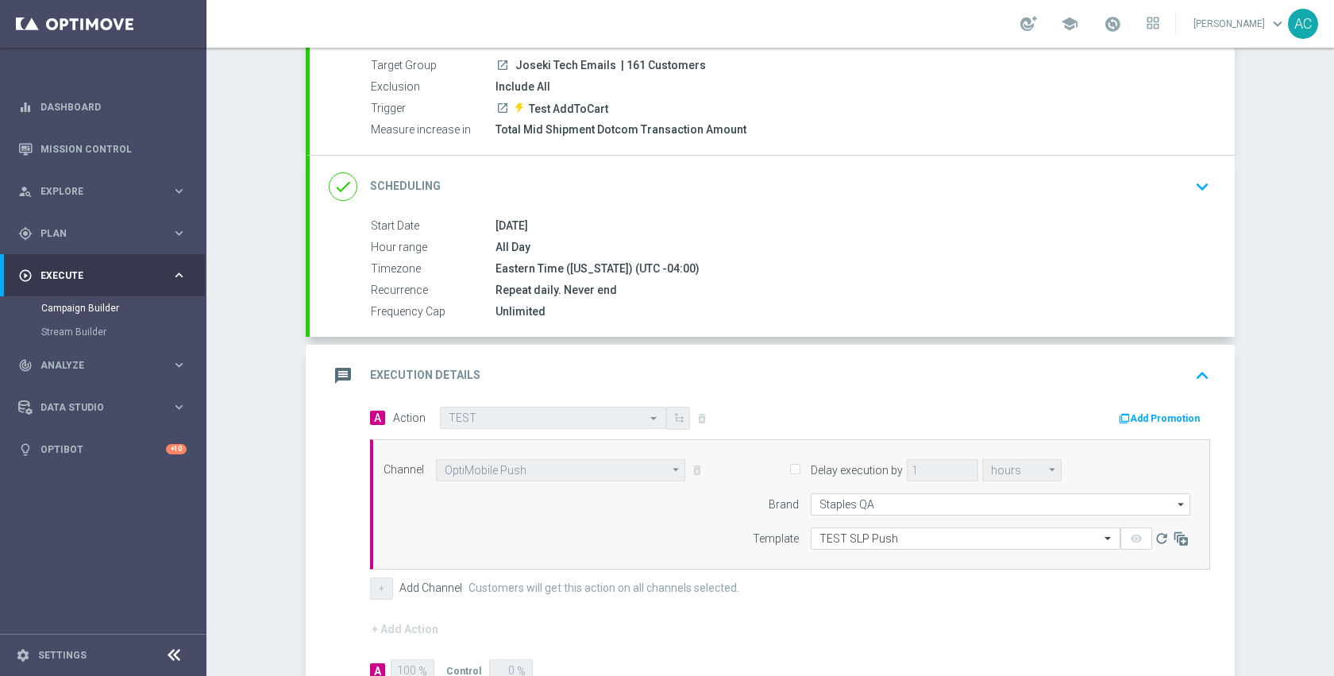
scroll to position [325, 0]
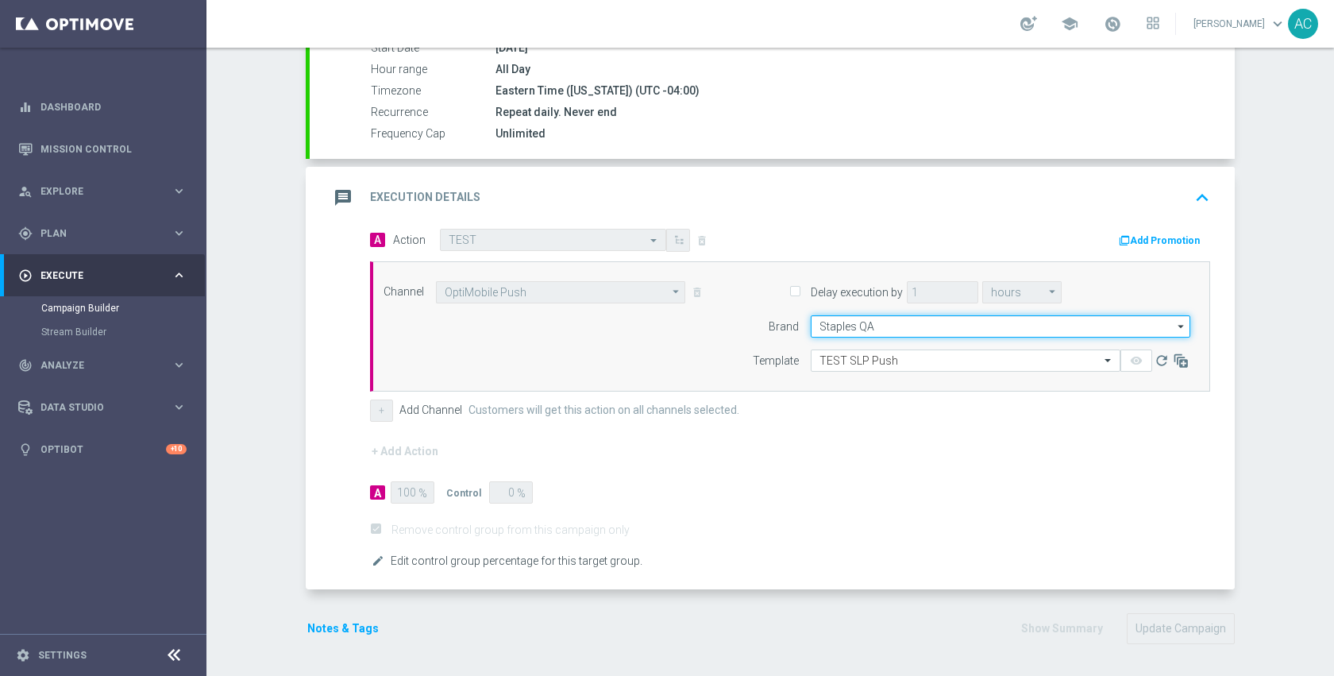
click at [849, 326] on input "Staples QA" at bounding box center [1001, 326] width 380 height 22
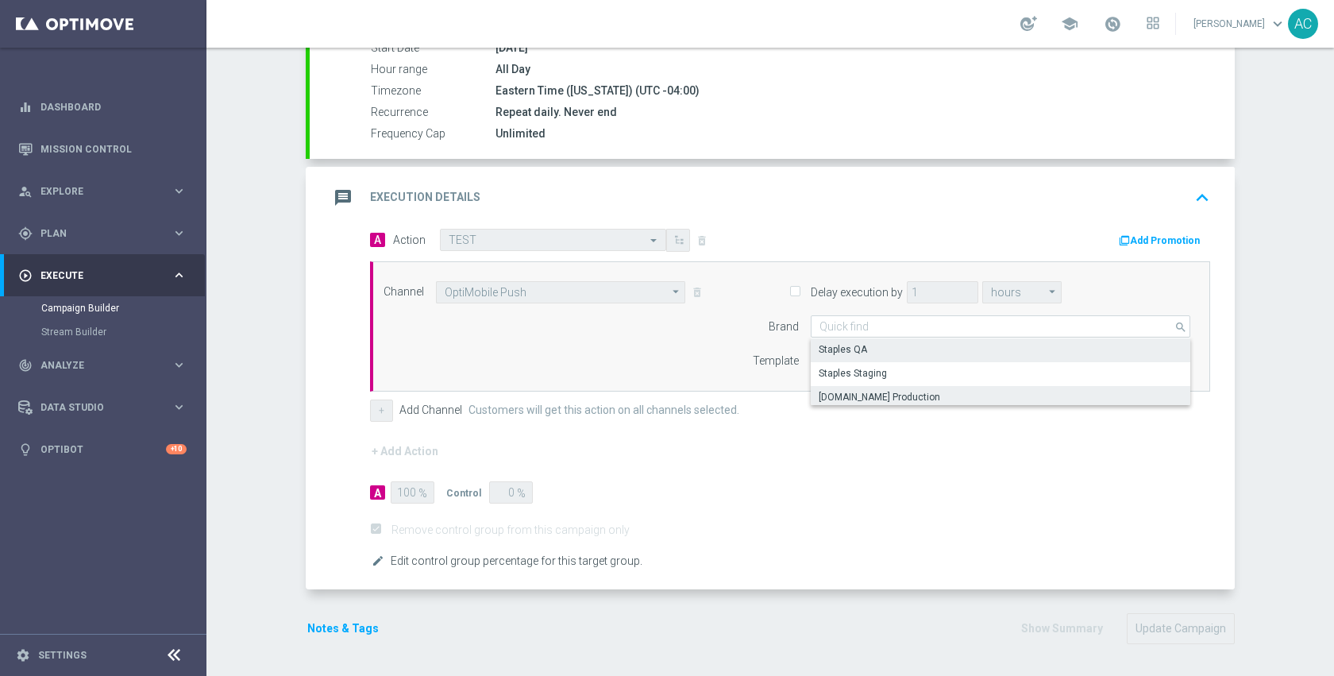
click at [863, 398] on div "staples.com Production" at bounding box center [880, 397] width 122 height 14
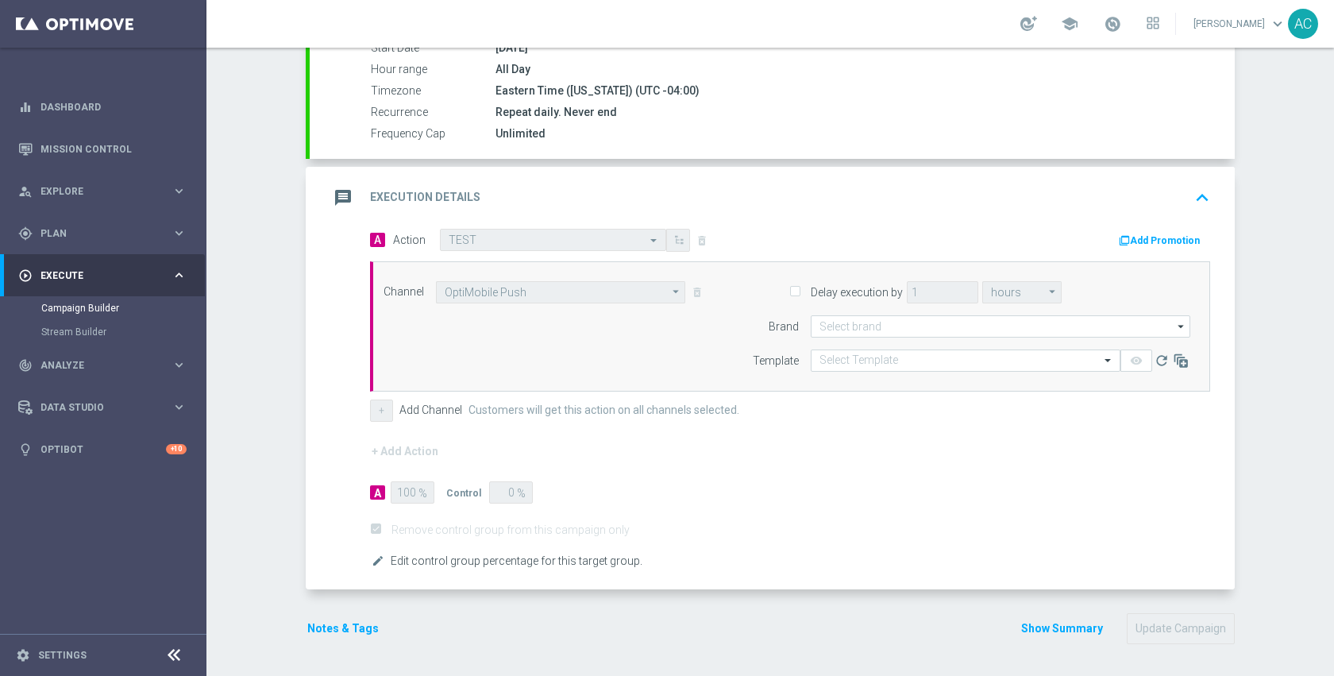
type input "staples.com Production"
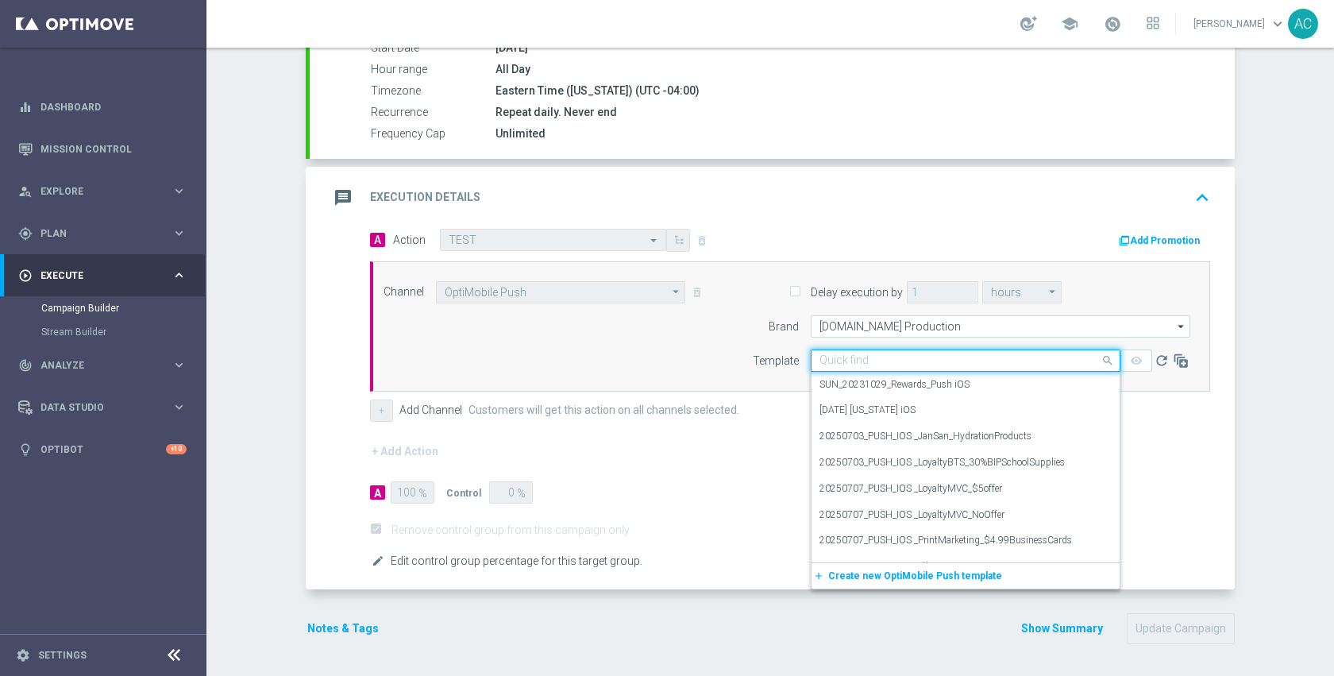
click at [890, 368] on div "Quick find" at bounding box center [966, 360] width 310 height 22
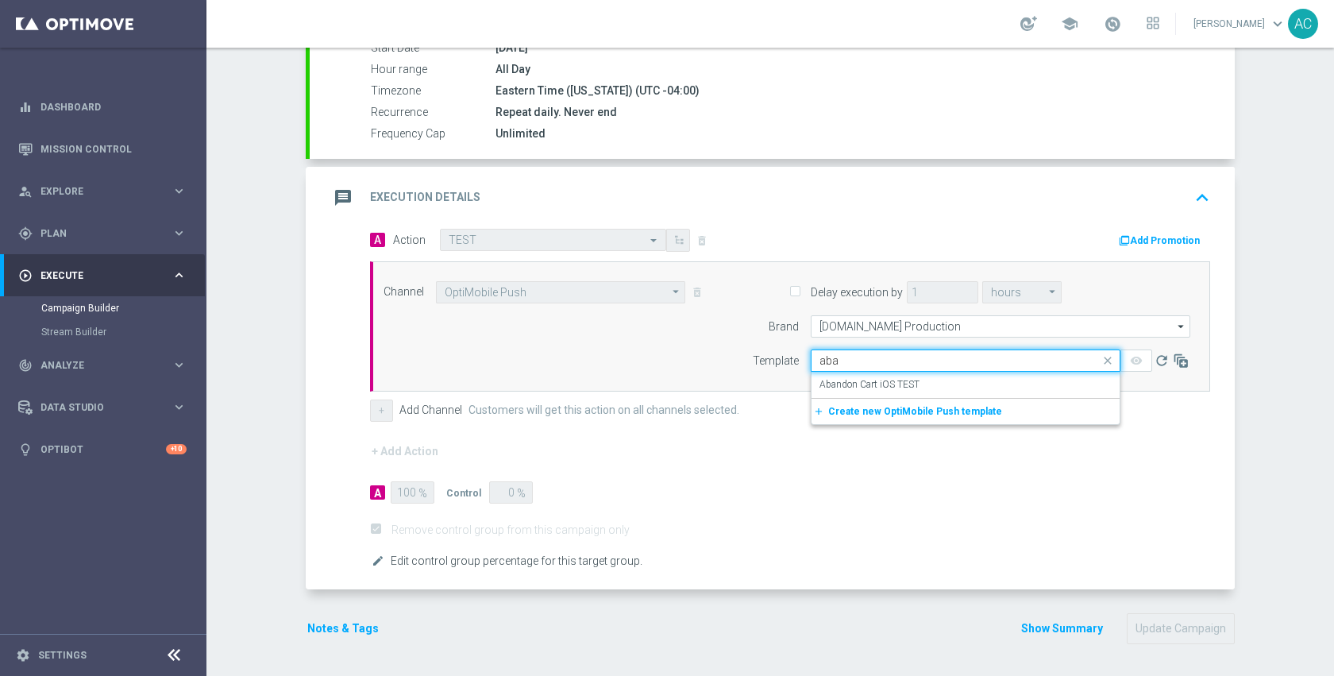
type input "aban"
click at [883, 384] on label "Abandon Cart iOS TEST" at bounding box center [870, 385] width 100 height 14
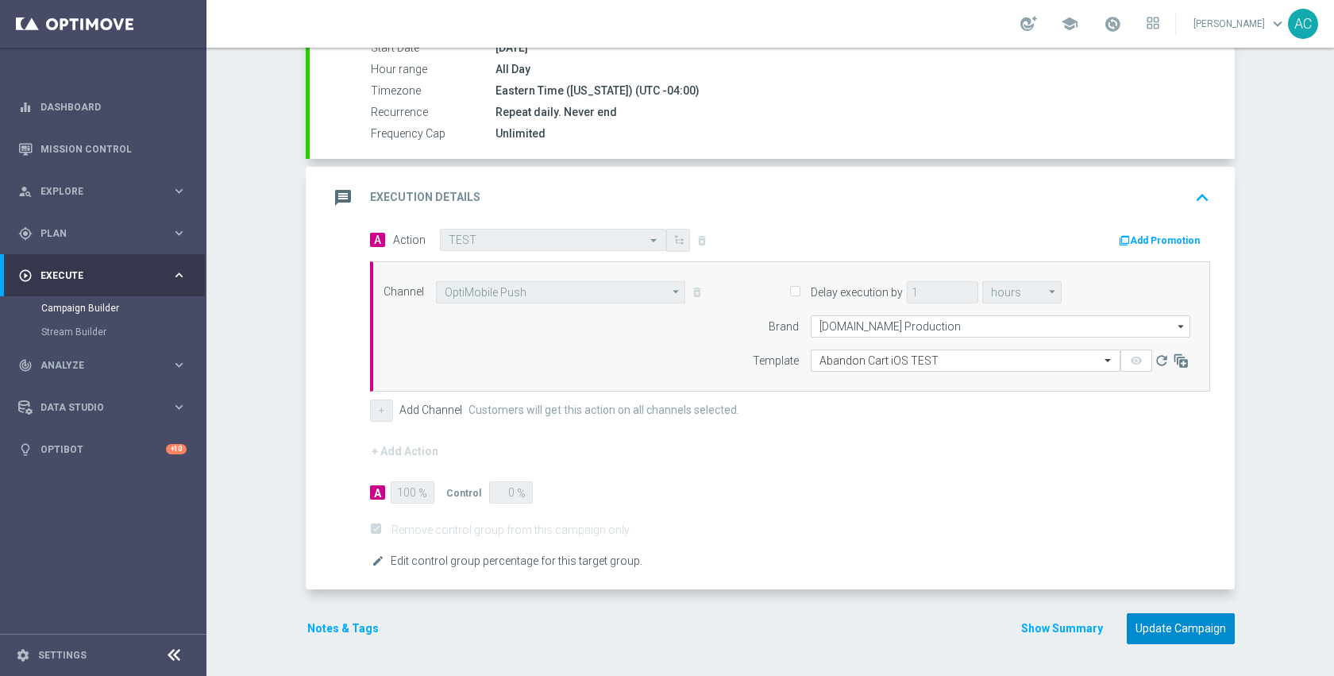
click at [1127, 614] on button "Update Campaign" at bounding box center [1181, 628] width 108 height 31
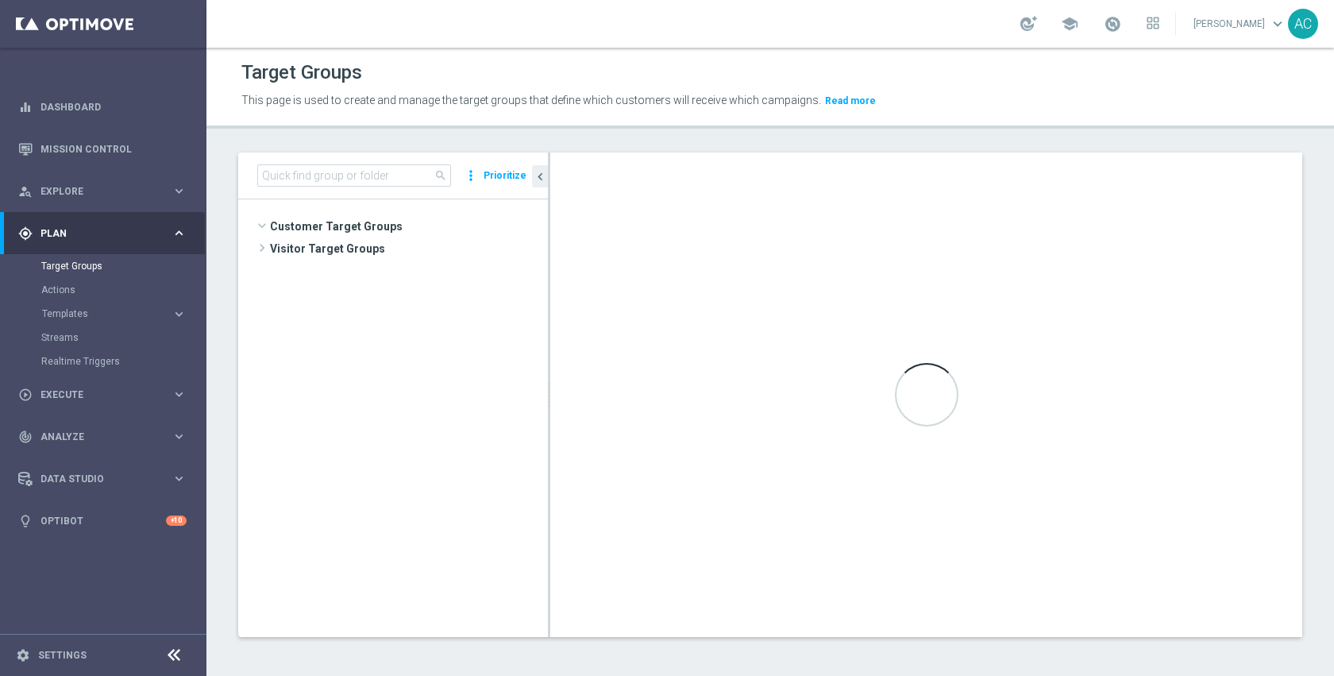
scroll to position [360, 0]
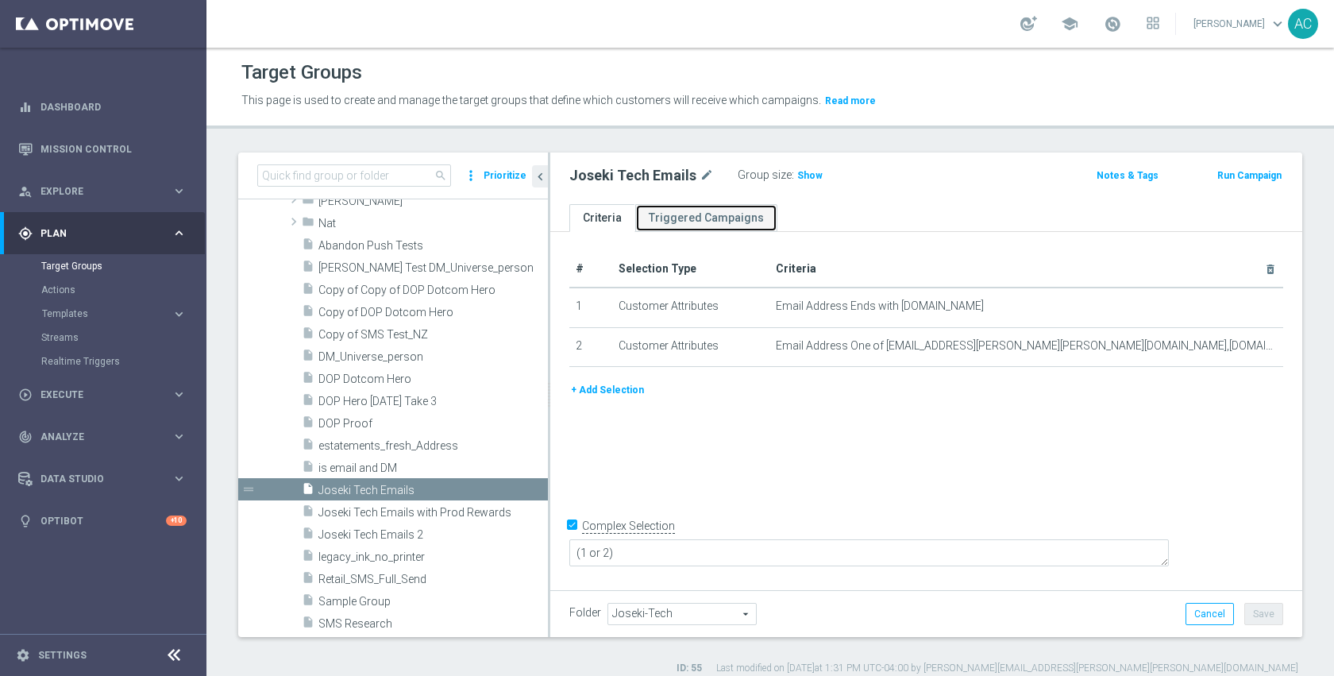
click at [744, 230] on link "Triggered Campaigns" at bounding box center [706, 218] width 142 height 28
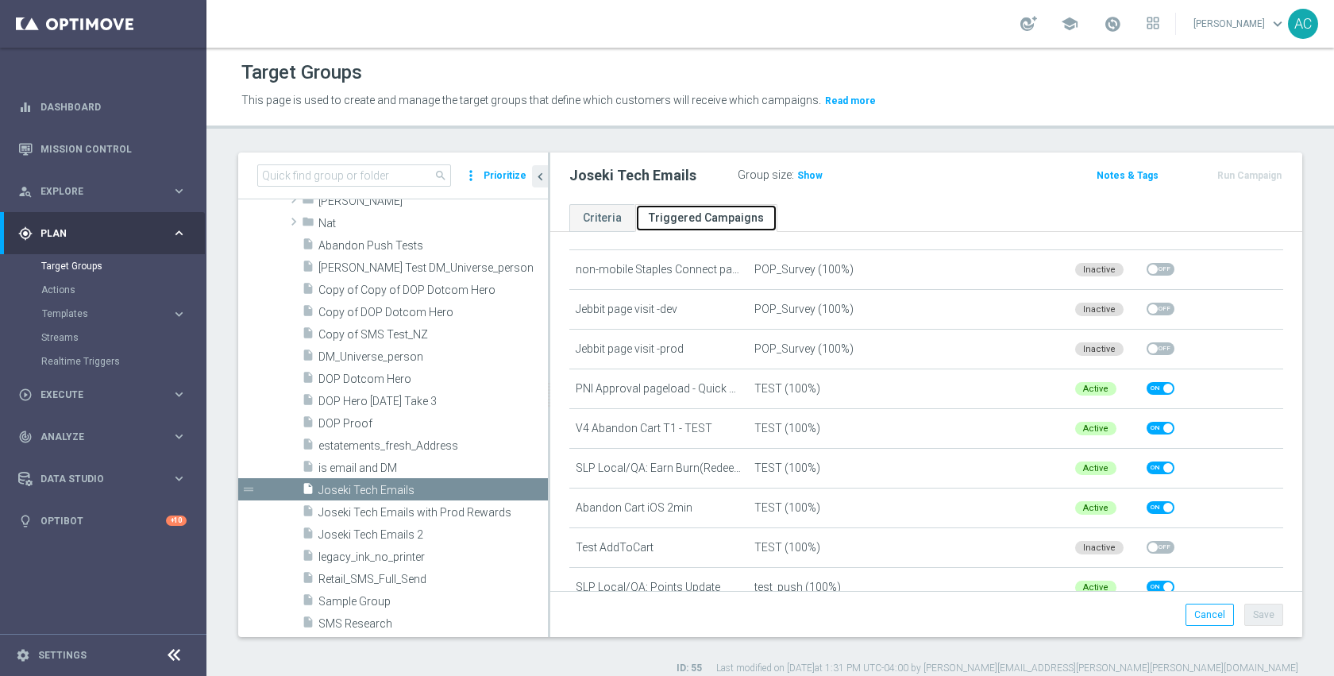
scroll to position [746, 0]
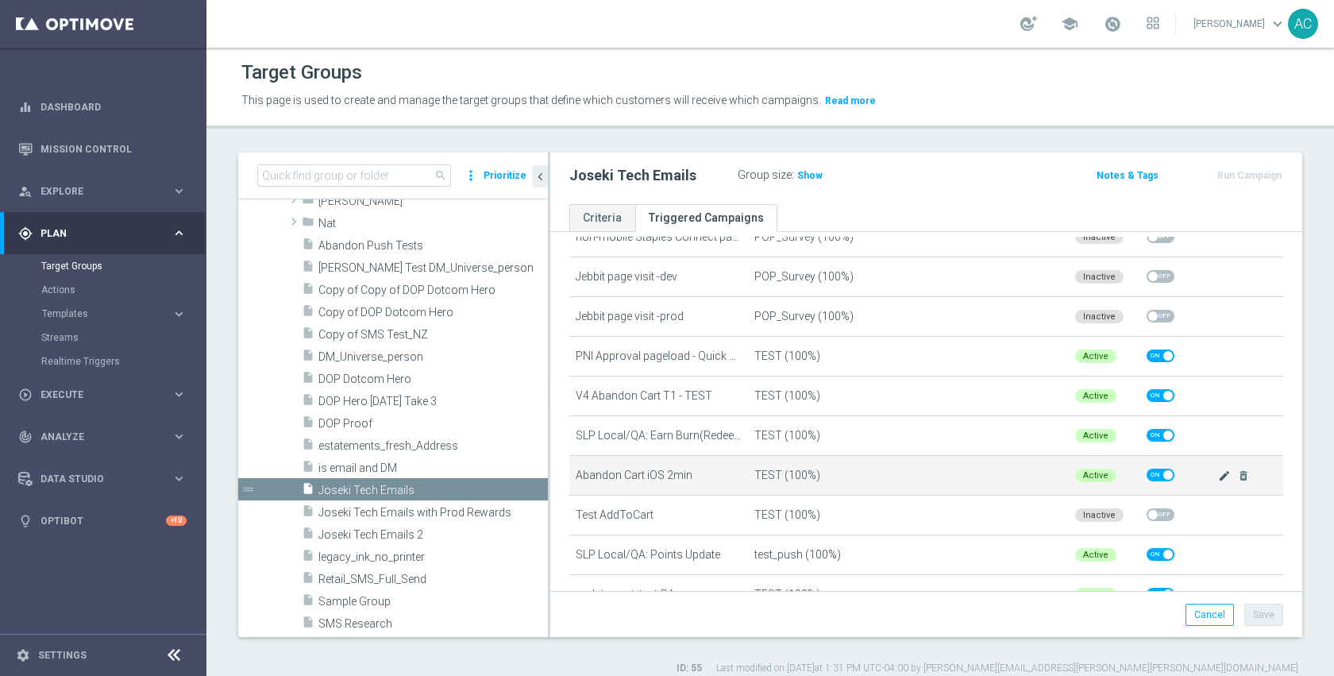
click at [1218, 478] on icon "mode_edit" at bounding box center [1224, 475] width 13 height 13
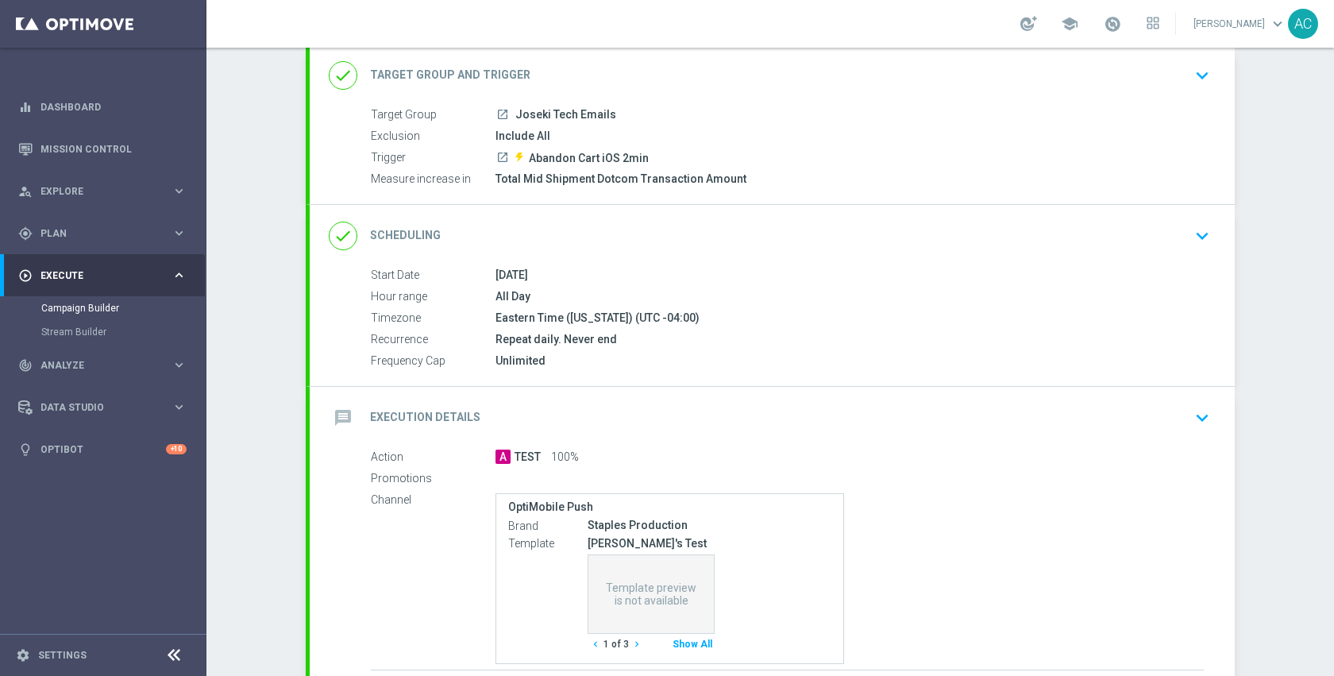
scroll to position [101, 0]
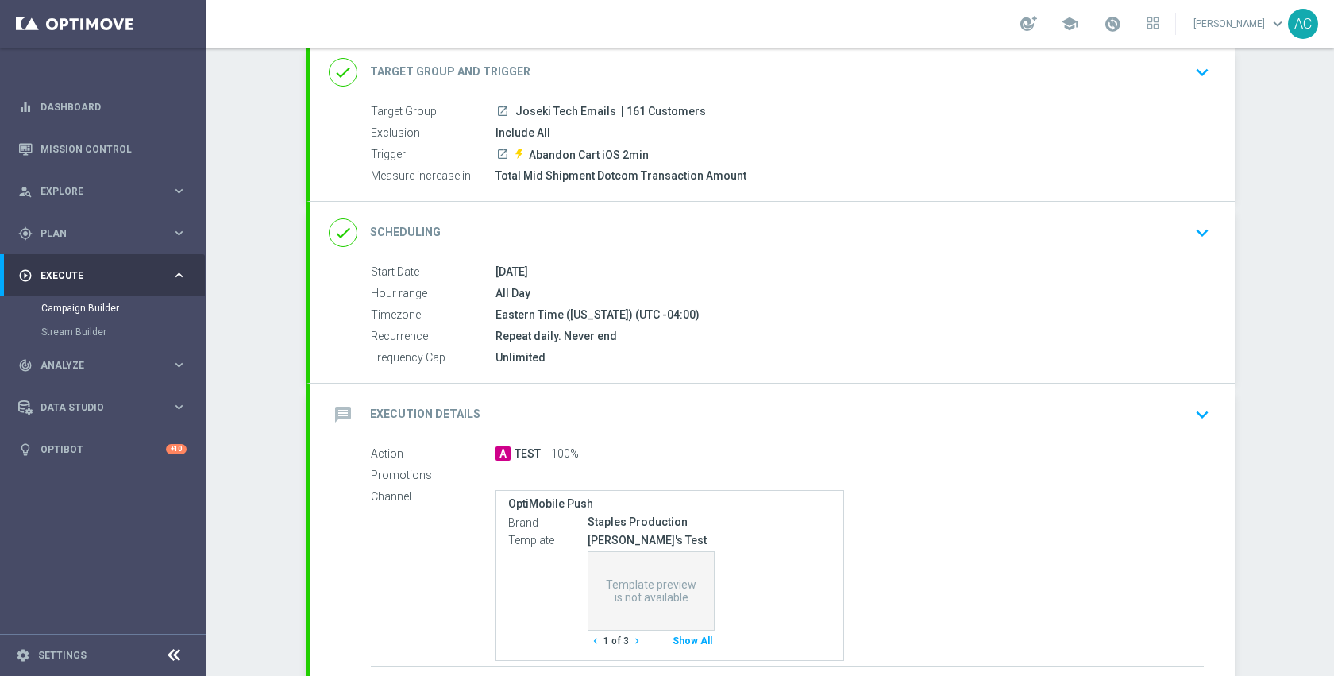
click at [732, 419] on div "message Execution Details keyboard_arrow_down" at bounding box center [772, 415] width 887 height 30
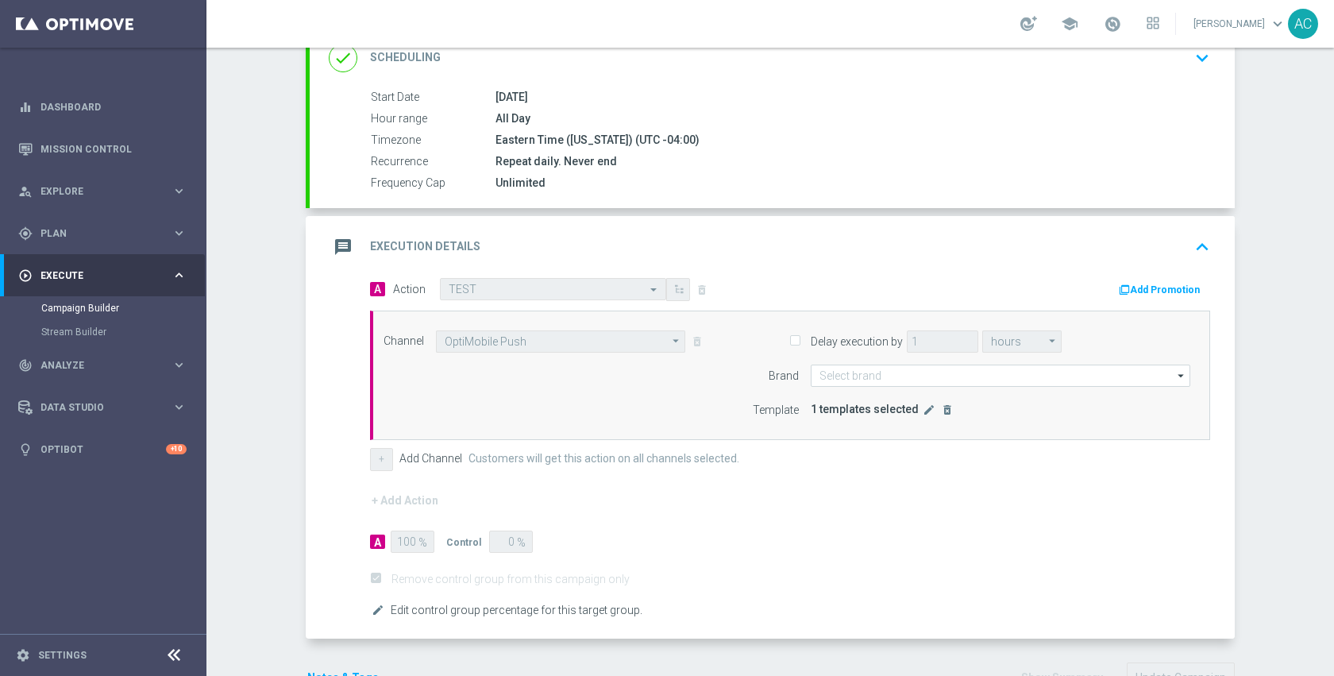
scroll to position [277, 0]
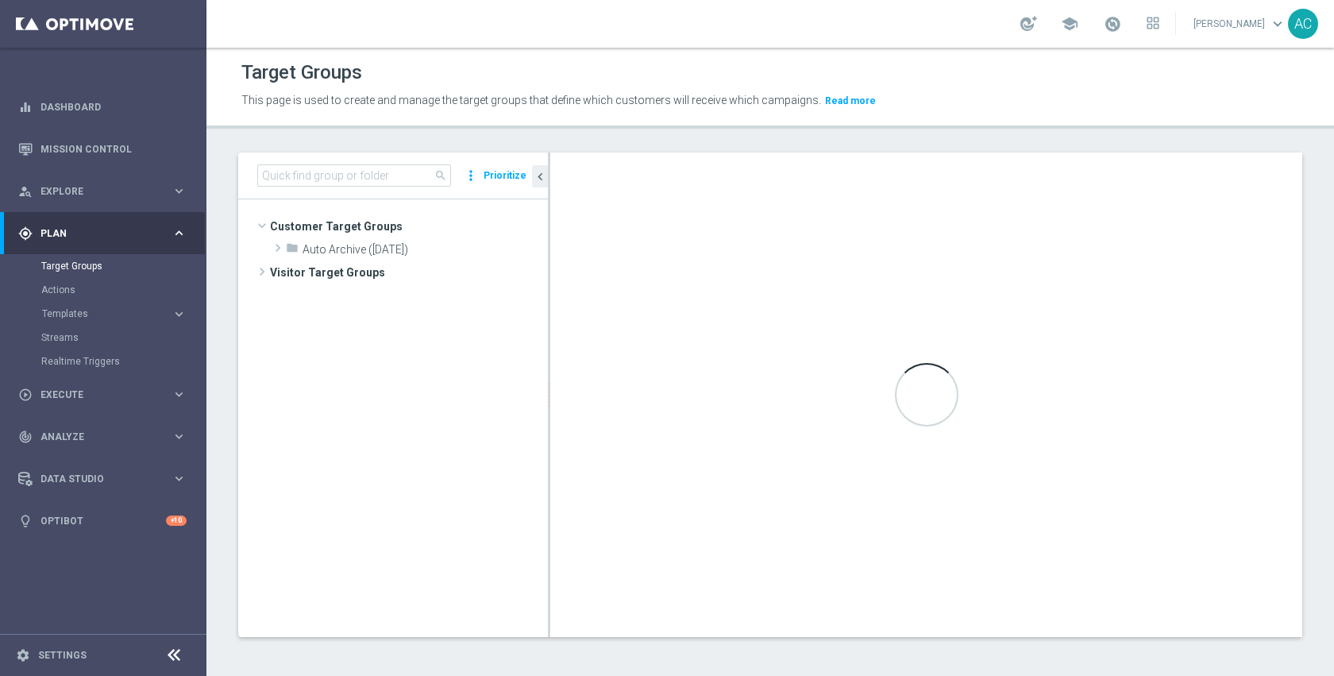
scroll to position [360, 0]
